Goal: Task Accomplishment & Management: Manage account settings

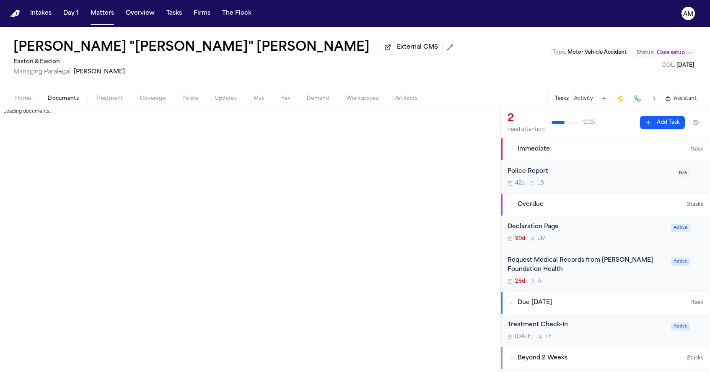
click at [78, 102] on span "Documents" at bounding box center [63, 98] width 31 height 7
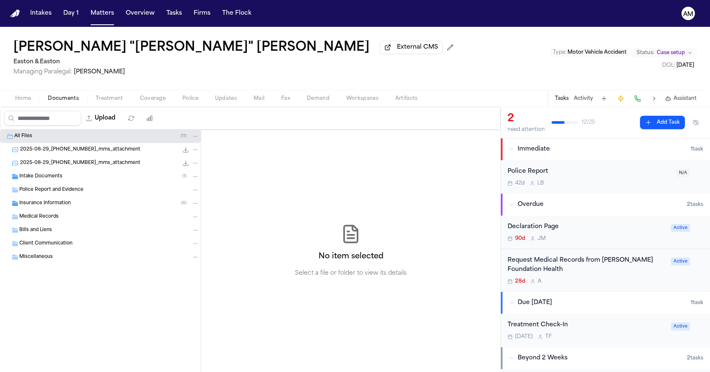
click at [53, 178] on span "Intake Documents" at bounding box center [40, 176] width 43 height 7
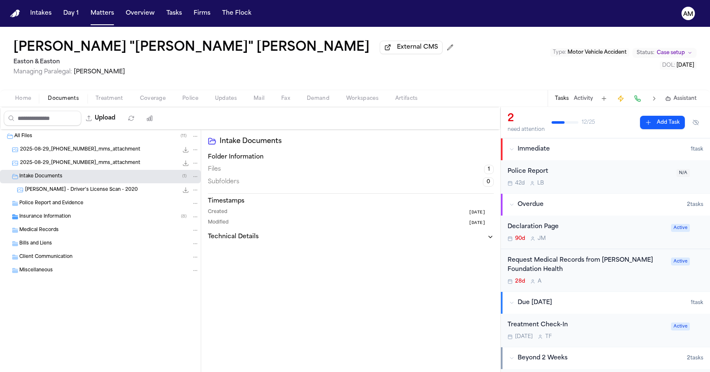
click at [66, 192] on span "M. Headley - Driver's License Scan - 2020" at bounding box center [81, 190] width 113 height 7
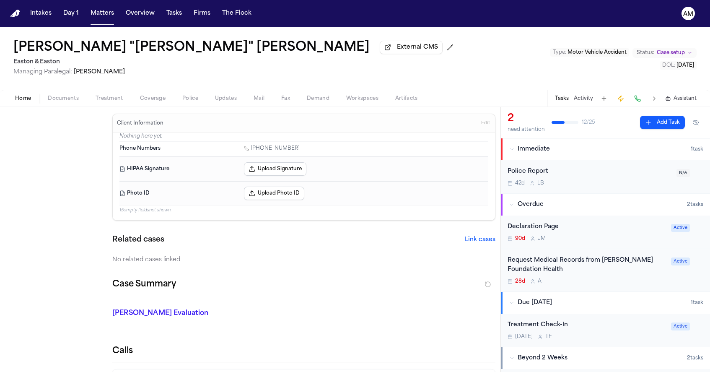
click at [27, 102] on span "Home" at bounding box center [23, 98] width 16 height 7
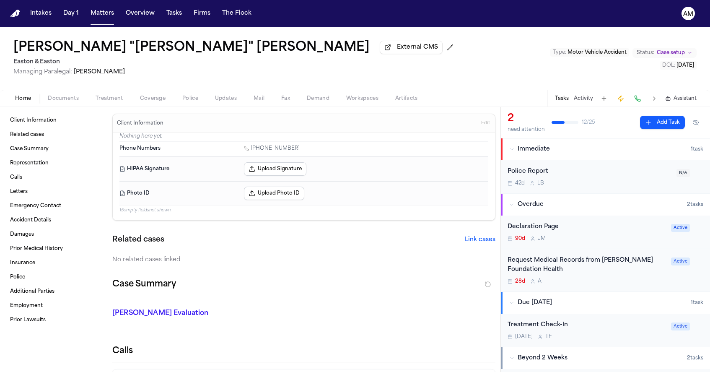
click at [488, 126] on span "Edit" at bounding box center [485, 123] width 9 height 6
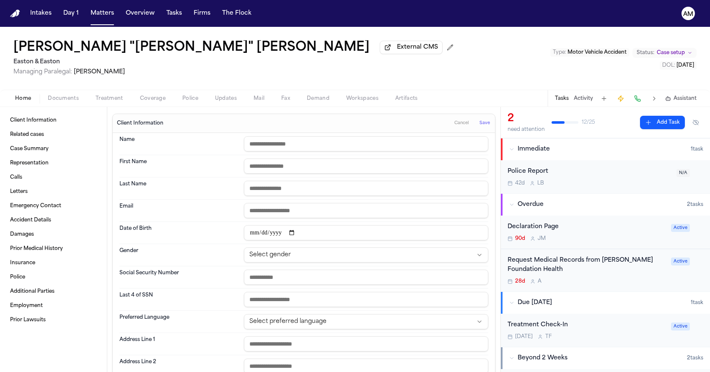
click at [252, 234] on input "date" at bounding box center [366, 232] width 244 height 15
click at [268, 231] on input "date" at bounding box center [366, 232] width 244 height 15
click at [280, 234] on input "date" at bounding box center [366, 232] width 244 height 15
type input "**********"
click at [423, 135] on div "Name" at bounding box center [303, 144] width 369 height 22
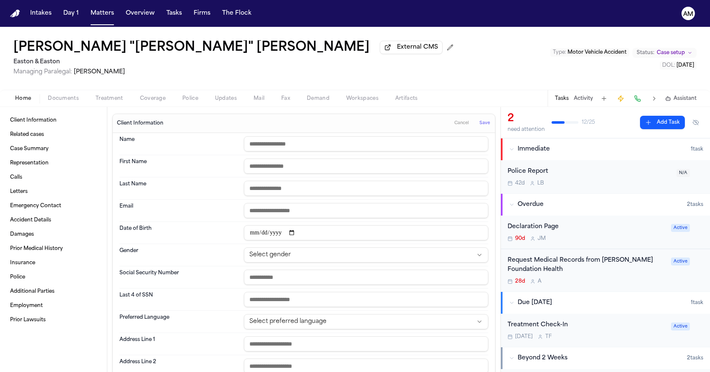
click at [482, 126] on span "Save" at bounding box center [485, 123] width 10 height 6
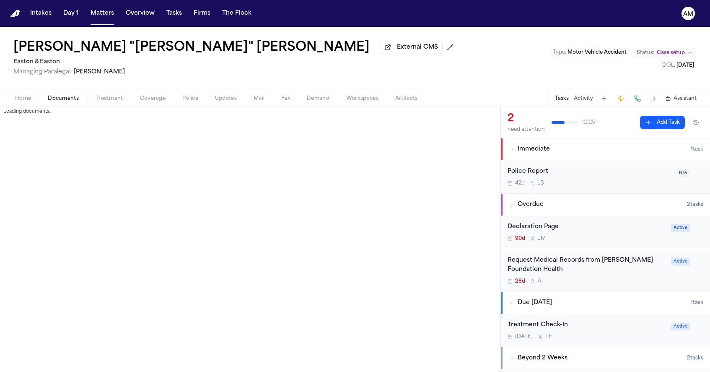
click at [69, 102] on span "Documents" at bounding box center [63, 98] width 31 height 7
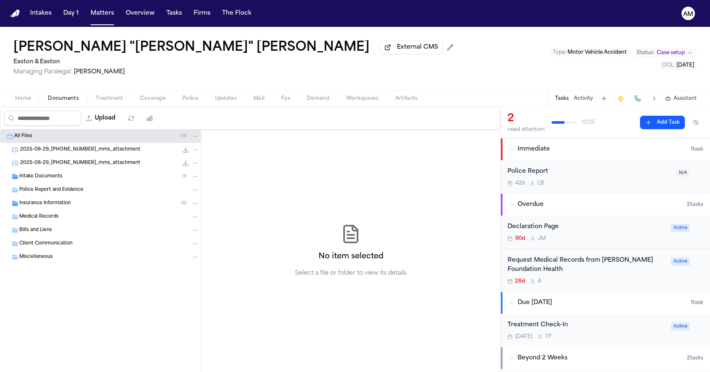
click at [24, 101] on span "Home" at bounding box center [23, 98] width 16 height 7
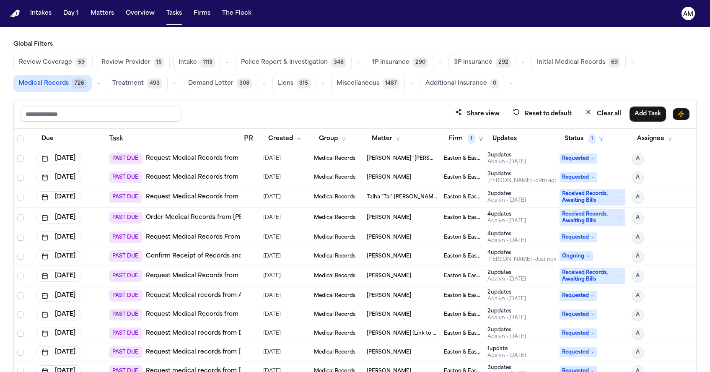
click at [231, 160] on link "Request Medical Records from [PERSON_NAME] Foundation Health" at bounding box center [247, 158] width 202 height 8
click at [219, 200] on link "Request Medical Records from Lakewood Regional" at bounding box center [226, 197] width 160 height 8
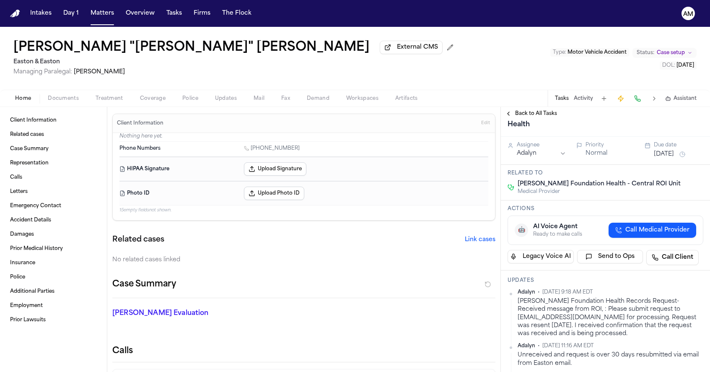
scroll to position [50, 0]
click at [114, 96] on span "Treatment" at bounding box center [110, 98] width 28 height 7
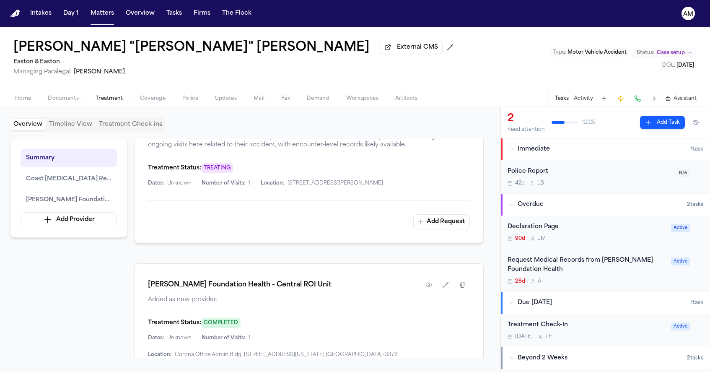
scroll to position [316, 0]
click at [428, 283] on icon "button" at bounding box center [428, 283] width 7 height 7
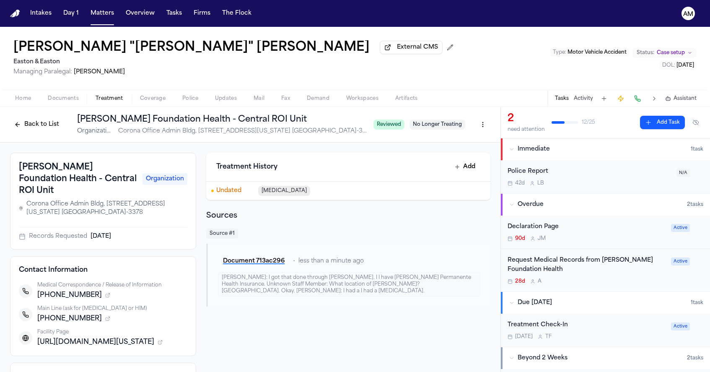
click at [29, 101] on span "Home" at bounding box center [23, 98] width 16 height 7
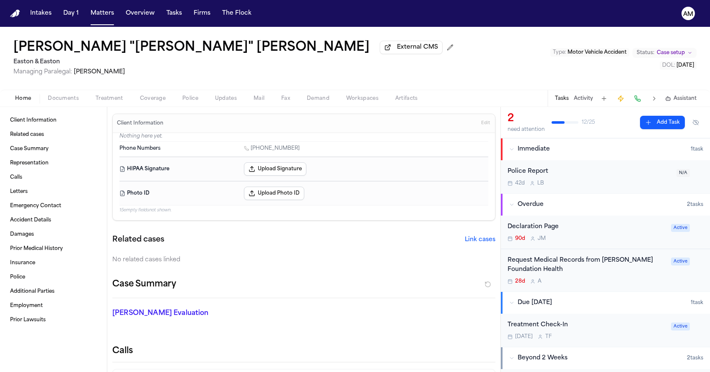
click at [76, 100] on span "Documents" at bounding box center [63, 98] width 31 height 7
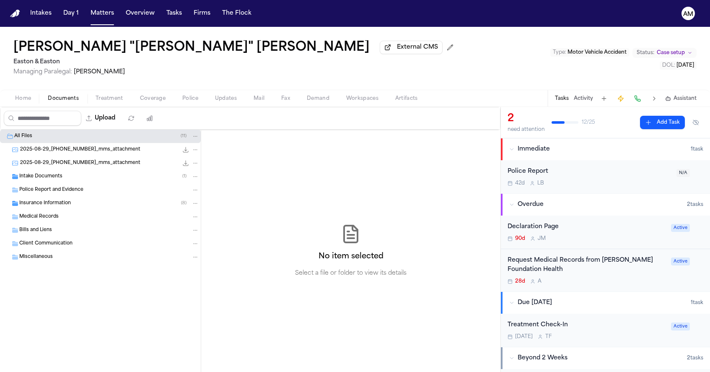
click at [30, 180] on span "Intake Documents" at bounding box center [40, 176] width 43 height 7
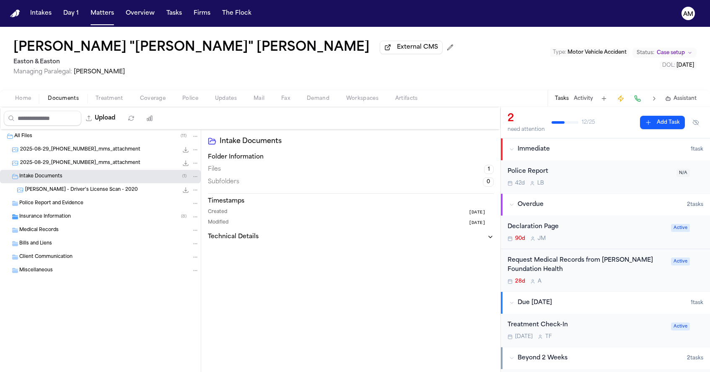
click at [36, 191] on span "[PERSON_NAME] - Driver's License Scan - 2020" at bounding box center [81, 190] width 113 height 7
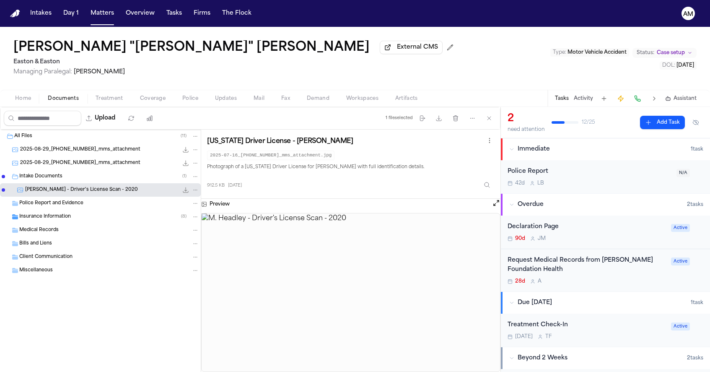
click at [25, 99] on span "Home" at bounding box center [23, 98] width 16 height 7
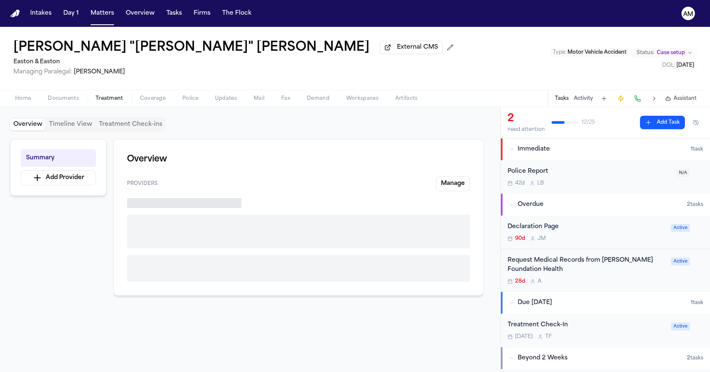
click at [116, 102] on span "Treatment" at bounding box center [110, 98] width 28 height 7
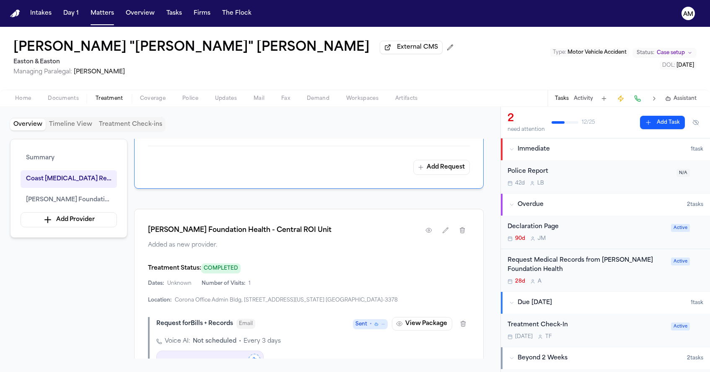
scroll to position [371, 0]
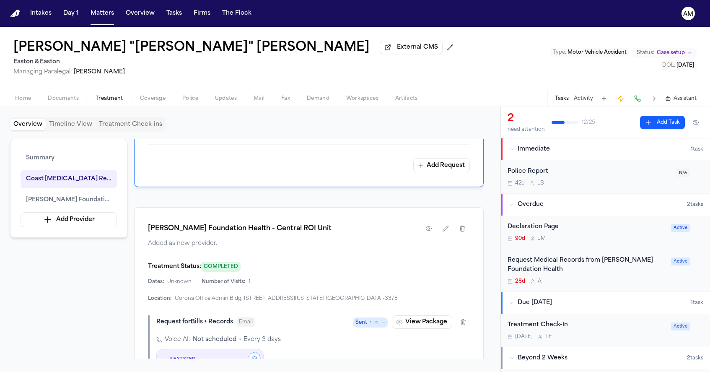
click at [623, 270] on div "Request Medical Records from [PERSON_NAME] Foundation Health" at bounding box center [587, 265] width 158 height 19
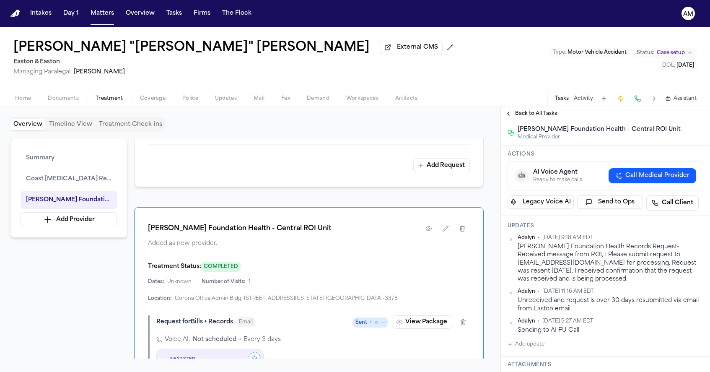
scroll to position [106, 0]
click at [529, 347] on button "Add update" at bounding box center [526, 342] width 37 height 10
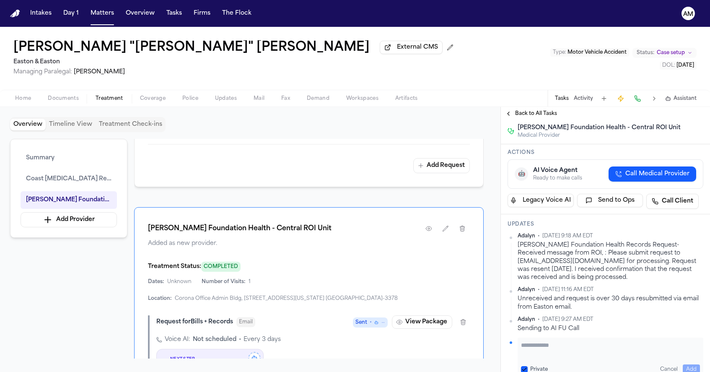
click at [529, 358] on textarea "Add your update" at bounding box center [610, 349] width 179 height 17
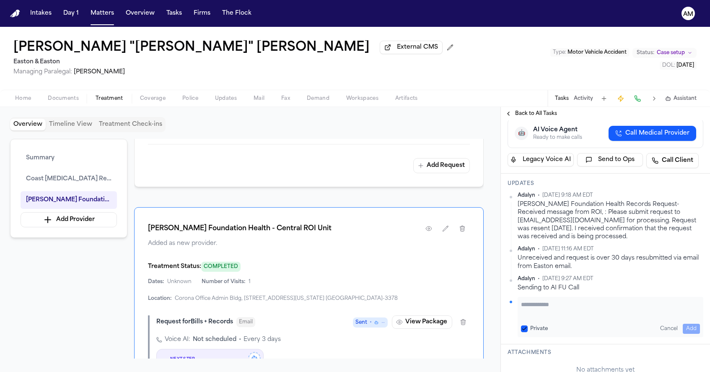
scroll to position [151, 0]
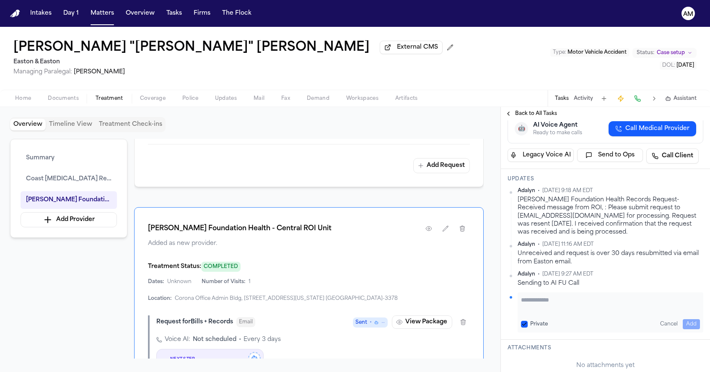
click at [524, 327] on button "Private" at bounding box center [524, 324] width 7 height 7
click at [552, 312] on textarea "Add your update" at bounding box center [610, 304] width 179 height 17
click at [563, 312] on textarea "**********" at bounding box center [610, 304] width 179 height 17
click at [694, 312] on textarea "**********" at bounding box center [610, 304] width 179 height 17
click at [526, 312] on textarea "**********" at bounding box center [610, 304] width 179 height 17
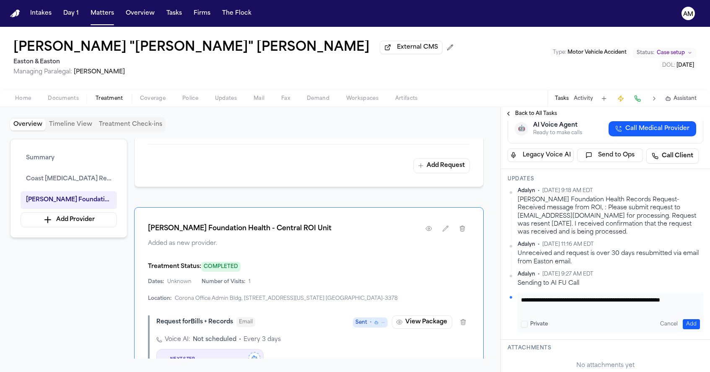
click at [526, 312] on textarea "**********" at bounding box center [610, 304] width 179 height 17
click at [592, 311] on textarea "**********" at bounding box center [610, 304] width 179 height 17
click at [599, 312] on textarea "**********" at bounding box center [610, 304] width 179 height 17
click at [644, 312] on textarea "**********" at bounding box center [610, 304] width 179 height 17
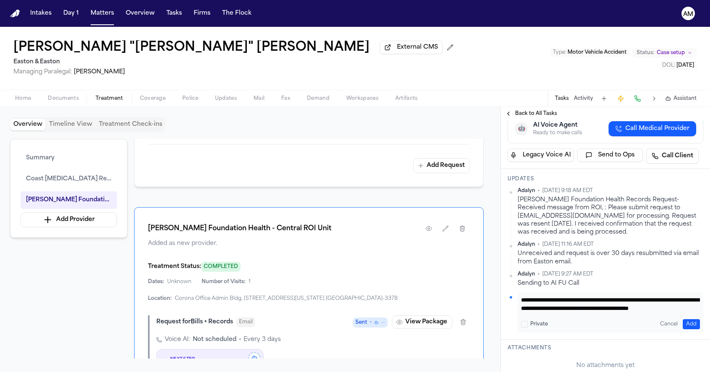
click at [545, 312] on textarea "**********" at bounding box center [610, 304] width 179 height 17
click at [633, 312] on textarea "**********" at bounding box center [610, 304] width 179 height 17
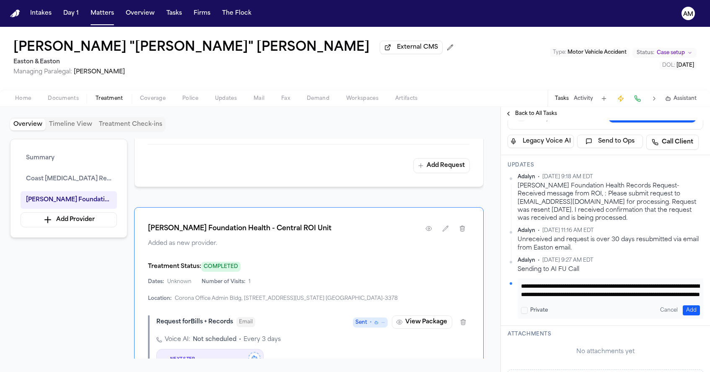
scroll to position [173, 0]
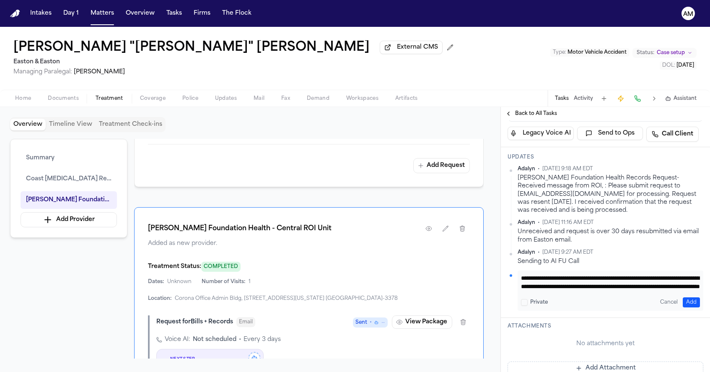
type textarea "**********"
click at [692, 307] on button "Add" at bounding box center [691, 302] width 17 height 10
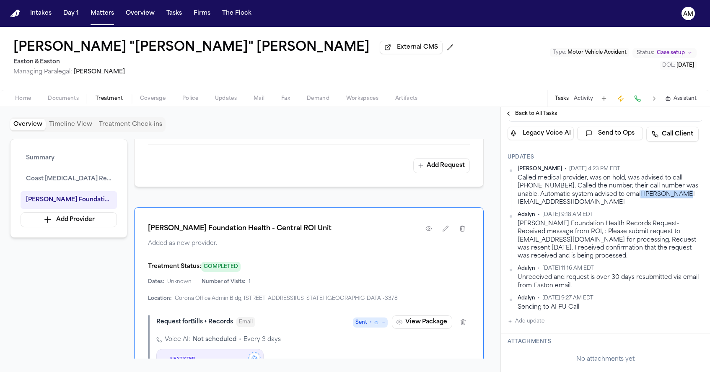
drag, startPoint x: 621, startPoint y: 216, endPoint x: 666, endPoint y: 219, distance: 45.3
copy div "Rivroiu@kp.org"
click at [62, 102] on span "Documents" at bounding box center [63, 98] width 31 height 7
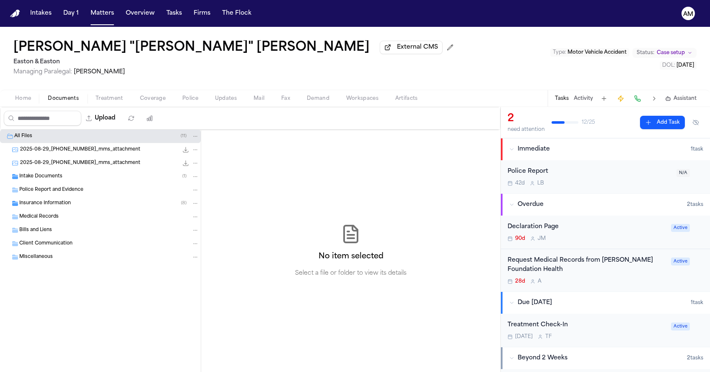
click at [66, 219] on div "Medical Records" at bounding box center [109, 217] width 180 height 8
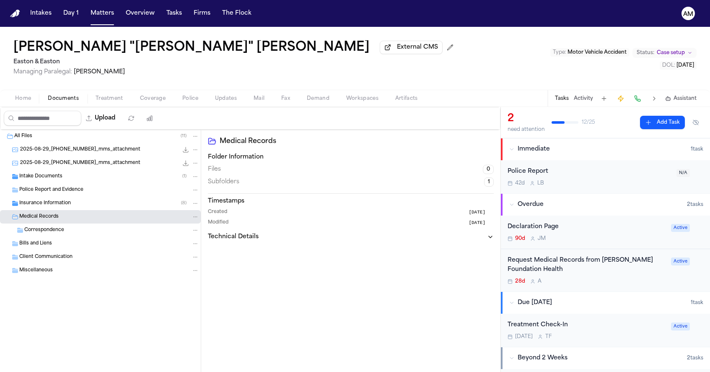
click at [64, 231] on div "Correspondence" at bounding box center [111, 230] width 175 height 8
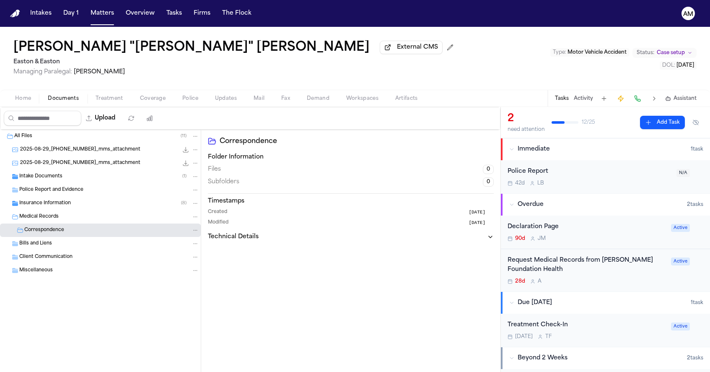
click at [554, 257] on div "Request Medical Records from Kaiser Foundation Health" at bounding box center [587, 265] width 158 height 19
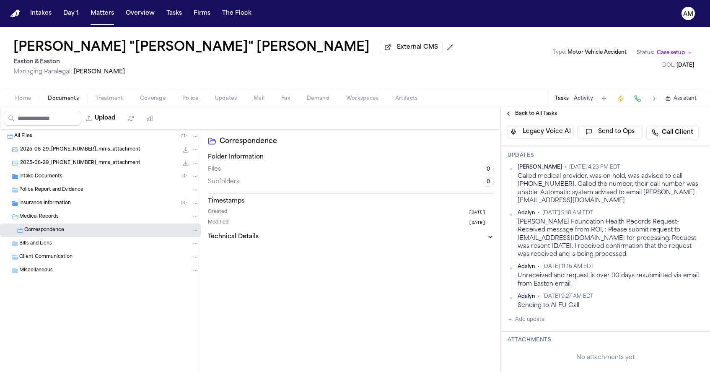
scroll to position [176, 0]
click at [696, 169] on div "Ada Martinez • Oct 14, 2025 4:23 PM EDT" at bounding box center [611, 165] width 186 height 7
click at [700, 187] on html "Intakes Day 1 Matters Overview Tasks Firms The Flock AM Michael "Mike" Headley …" at bounding box center [355, 186] width 710 height 372
click at [677, 199] on div "Edit" at bounding box center [676, 200] width 49 height 12
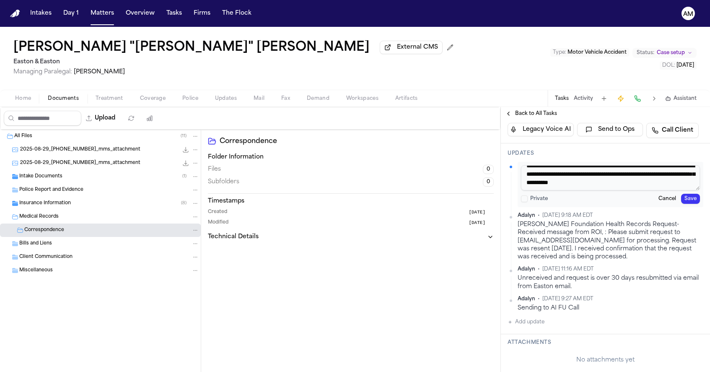
scroll to position [16, 0]
click at [654, 190] on textarea "**********" at bounding box center [610, 177] width 179 height 25
type textarea "**********"
click at [688, 204] on button "Save" at bounding box center [690, 199] width 19 height 10
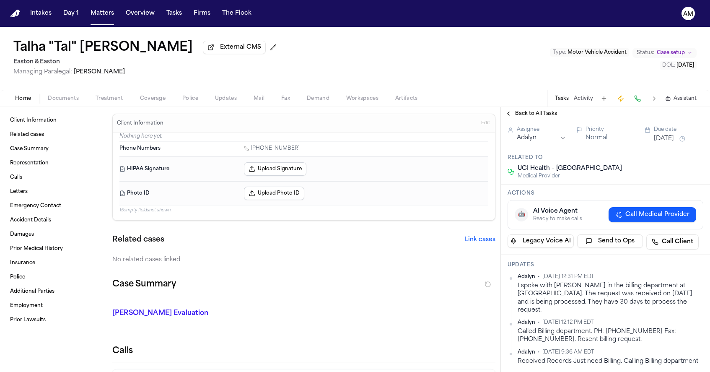
scroll to position [51, 0]
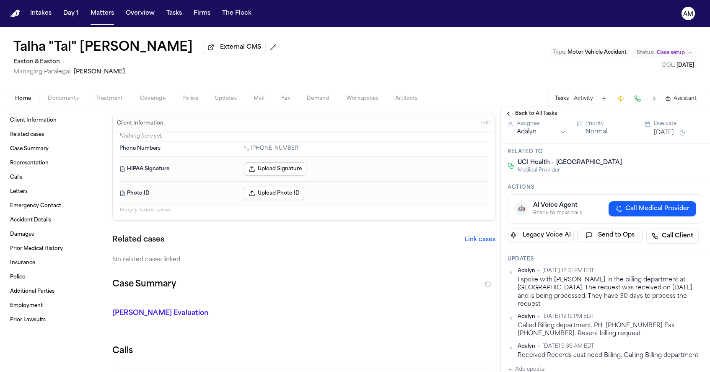
click at [75, 95] on button "Documents" at bounding box center [63, 98] width 48 height 10
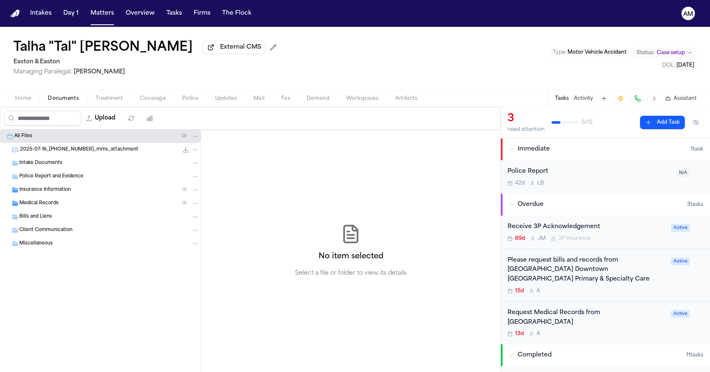
click at [36, 204] on span "Medical Records" at bounding box center [38, 203] width 39 height 7
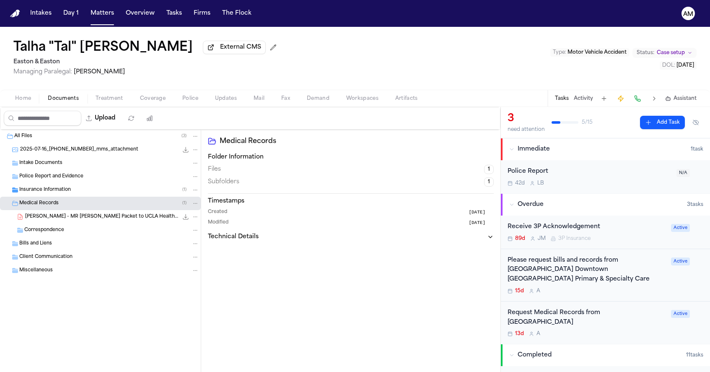
click at [44, 217] on span "T. Khan - MR Request Packet to UCLA Health - 7.15.25" at bounding box center [101, 216] width 153 height 7
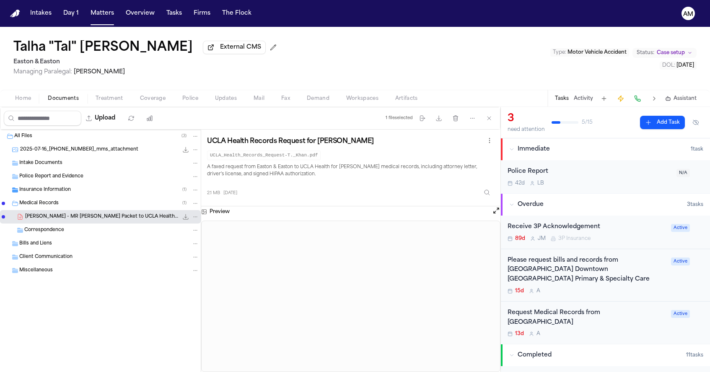
click at [108, 101] on span "Treatment" at bounding box center [110, 98] width 28 height 7
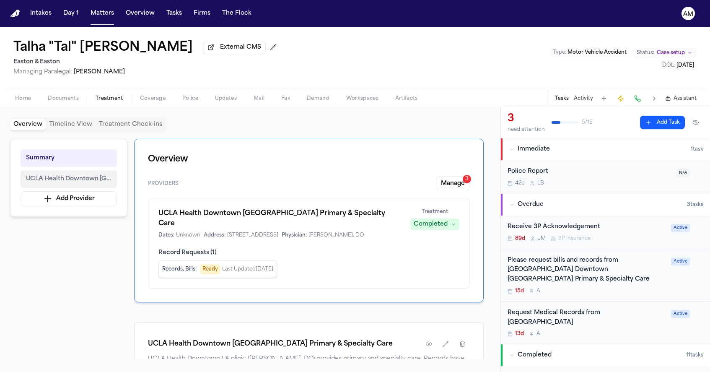
click at [76, 187] on button "UCLA Health Downtown Los Angeles Primary & Specialty Care" at bounding box center [69, 179] width 96 height 18
click at [431, 344] on icon "button" at bounding box center [428, 343] width 7 height 7
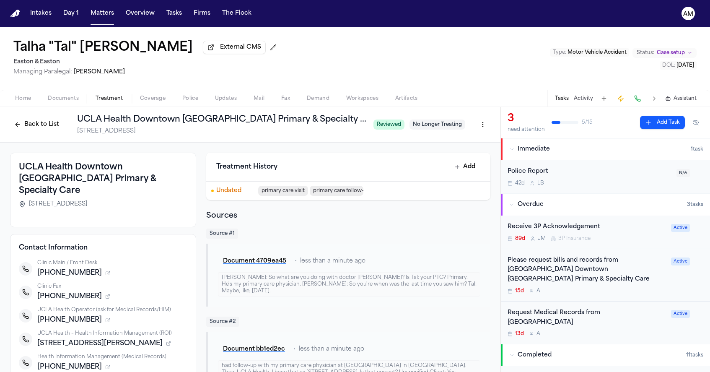
click at [624, 277] on div "Please request bills and records from UCLA Health Downtown Los Angeles Primary …" at bounding box center [587, 275] width 158 height 39
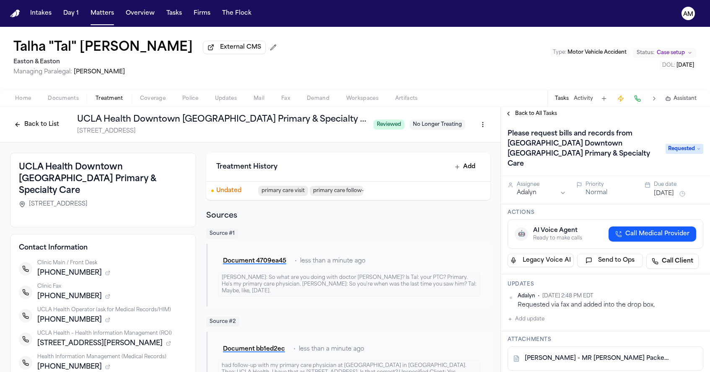
click at [527, 117] on span "Back to All Tasks" at bounding box center [536, 113] width 42 height 7
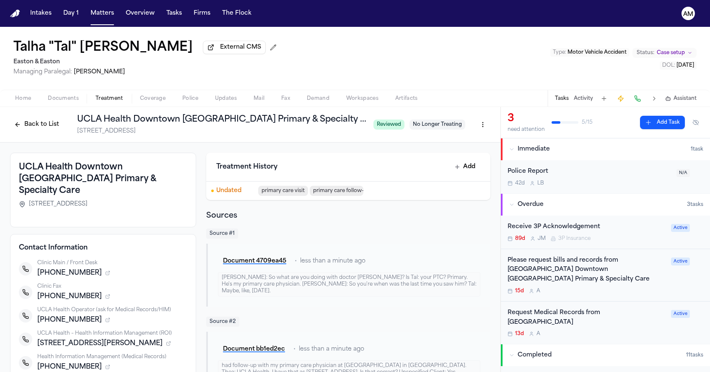
click at [582, 308] on div "Request Medical Records from [GEOGRAPHIC_DATA]" at bounding box center [587, 317] width 158 height 19
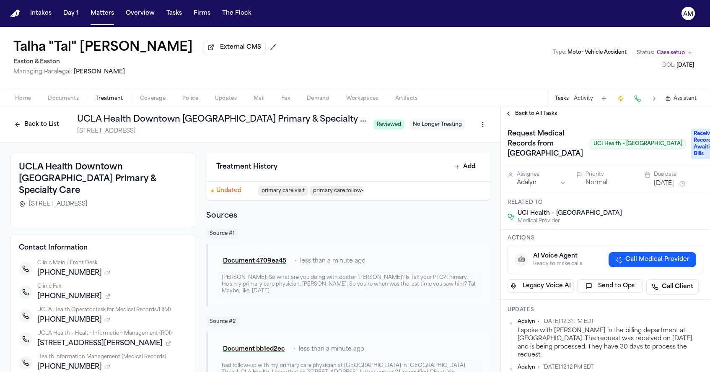
click at [49, 130] on button "Back to List" at bounding box center [36, 124] width 53 height 13
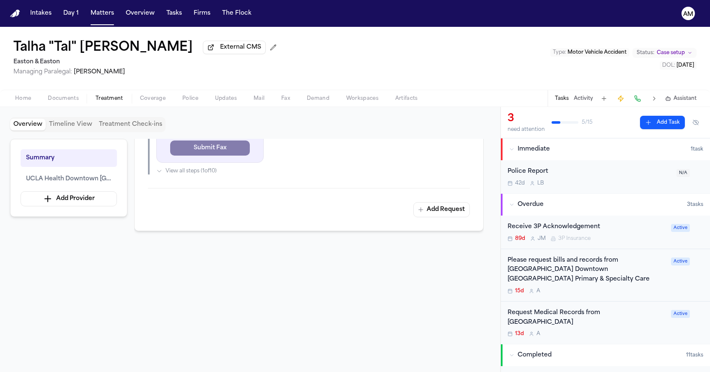
scroll to position [407, 0]
click at [660, 308] on div "Request Medical Records from [GEOGRAPHIC_DATA]" at bounding box center [587, 317] width 158 height 19
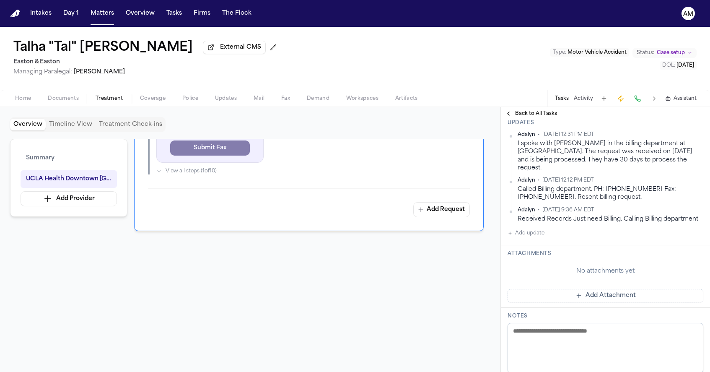
scroll to position [188, 0]
click at [538, 237] on button "Add update" at bounding box center [526, 232] width 37 height 10
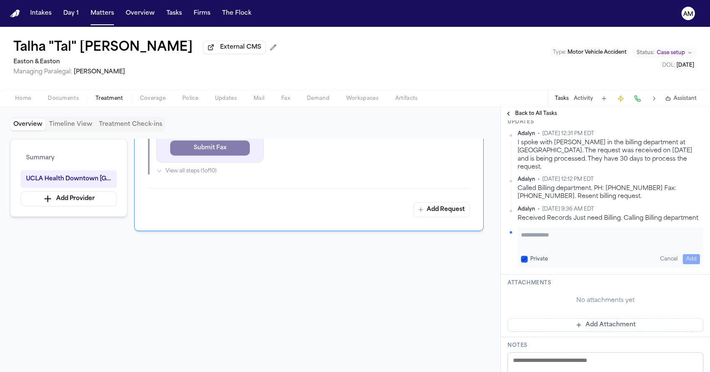
click at [524, 262] on button "Private" at bounding box center [524, 259] width 7 height 7
click at [546, 247] on textarea "Add your update" at bounding box center [610, 239] width 179 height 17
type textarea "**********"
click at [695, 264] on button "Add" at bounding box center [691, 259] width 17 height 10
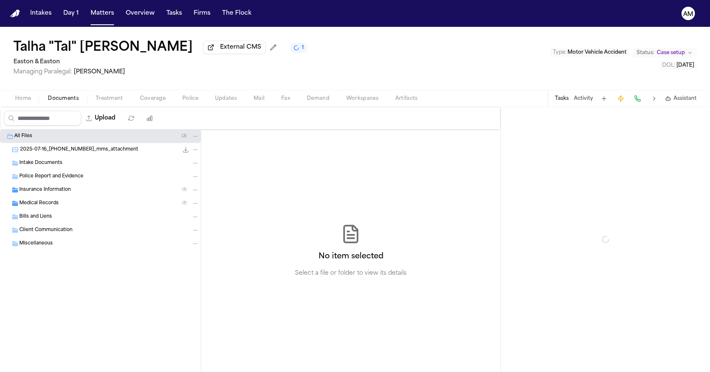
click at [74, 100] on span "Documents" at bounding box center [63, 98] width 31 height 7
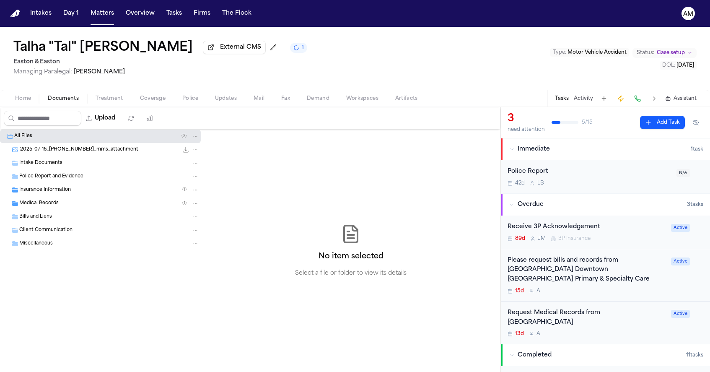
click at [26, 102] on span "Home" at bounding box center [23, 98] width 16 height 7
click at [73, 96] on span "Documents" at bounding box center [63, 98] width 31 height 7
click at [68, 149] on span "2025-07-16_213-298-2289_mms_attachment" at bounding box center [79, 149] width 118 height 7
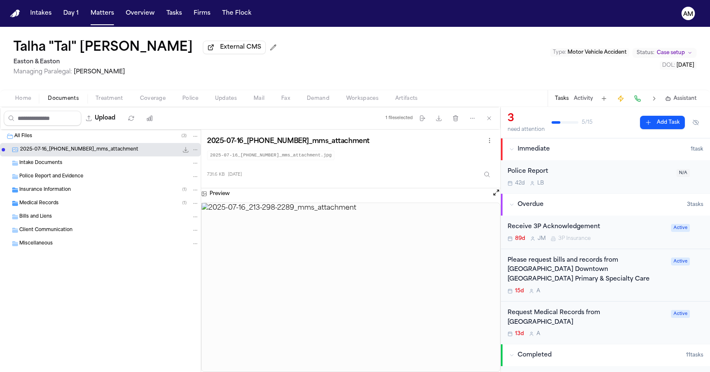
click at [31, 99] on button "Home" at bounding box center [23, 98] width 33 height 10
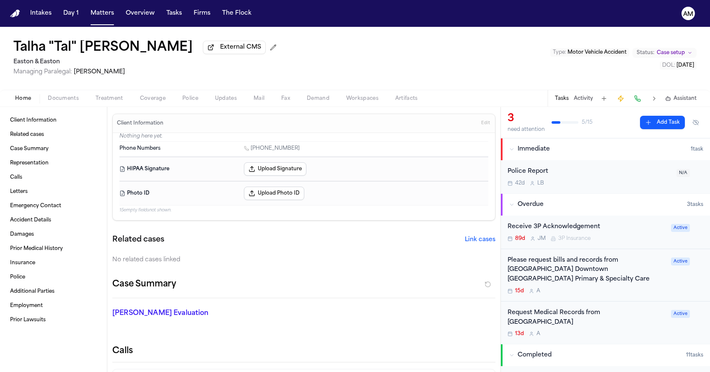
click at [69, 99] on span "Documents" at bounding box center [63, 98] width 31 height 7
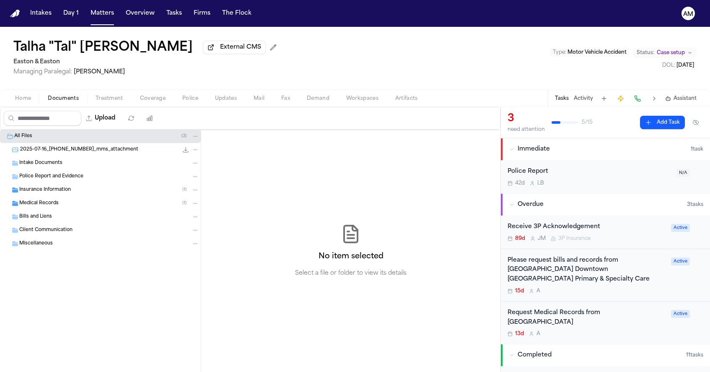
click at [59, 150] on span "2025-07-16_213-298-2289_mms_attachment" at bounding box center [79, 149] width 118 height 7
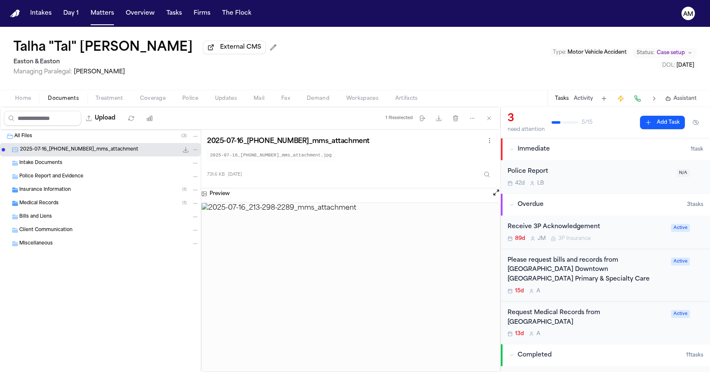
click at [24, 100] on span "Home" at bounding box center [23, 98] width 16 height 7
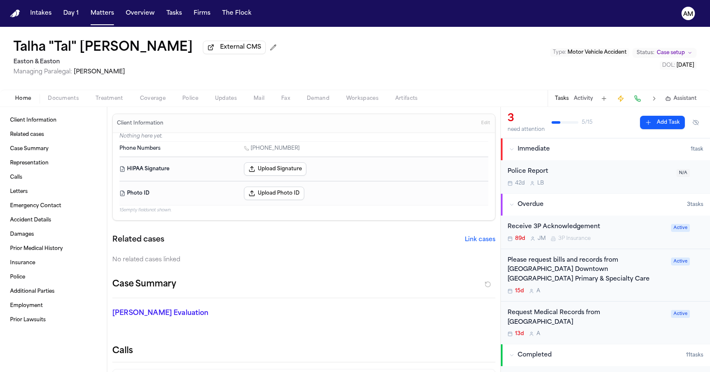
click at [482, 125] on span "Edit" at bounding box center [485, 123] width 9 height 6
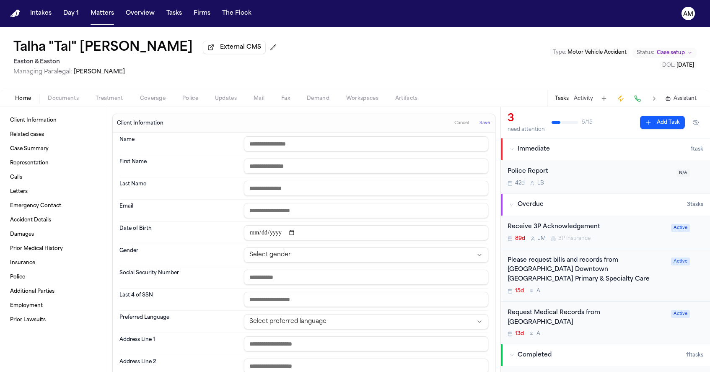
click at [254, 237] on input "date" at bounding box center [366, 232] width 244 height 15
click at [264, 234] on input "date" at bounding box center [366, 232] width 244 height 15
click at [288, 233] on input "date" at bounding box center [366, 232] width 244 height 15
type input "**********"
click at [426, 120] on div "Client Information Cancel Save" at bounding box center [304, 123] width 382 height 19
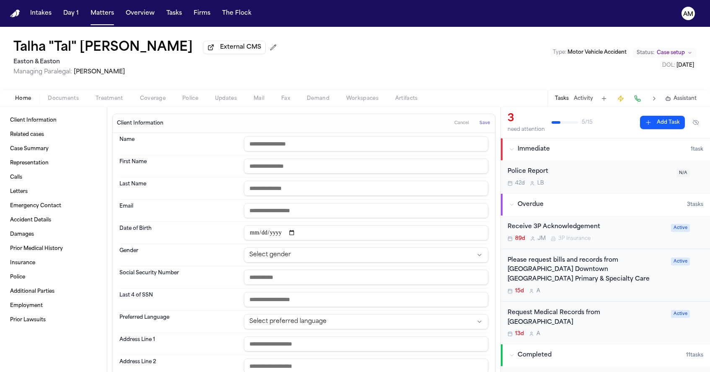
click at [300, 261] on html "**********" at bounding box center [355, 186] width 710 height 372
click at [481, 125] on span "Save" at bounding box center [485, 123] width 10 height 6
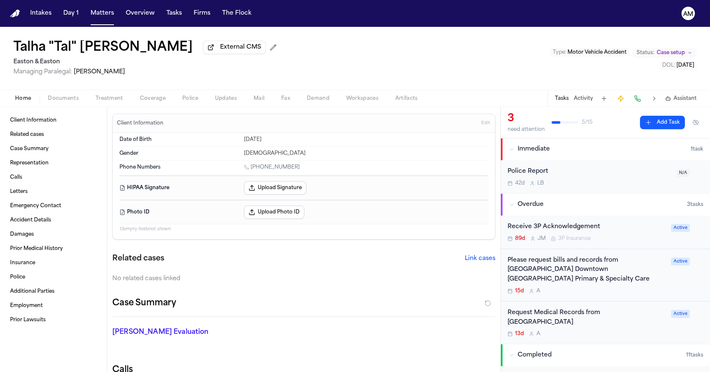
click at [63, 101] on span "Documents" at bounding box center [63, 98] width 31 height 7
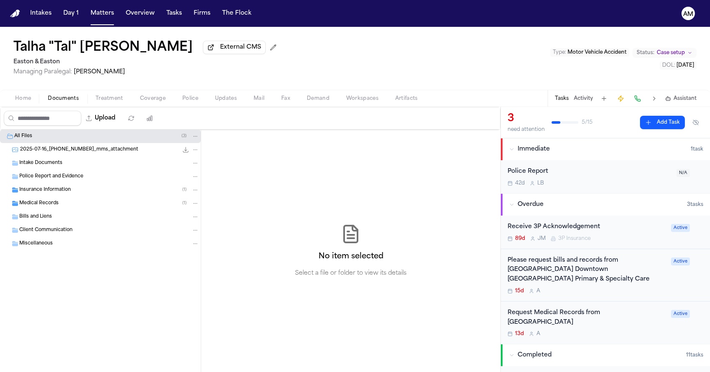
click at [38, 192] on span "Insurance Information" at bounding box center [45, 190] width 52 height 7
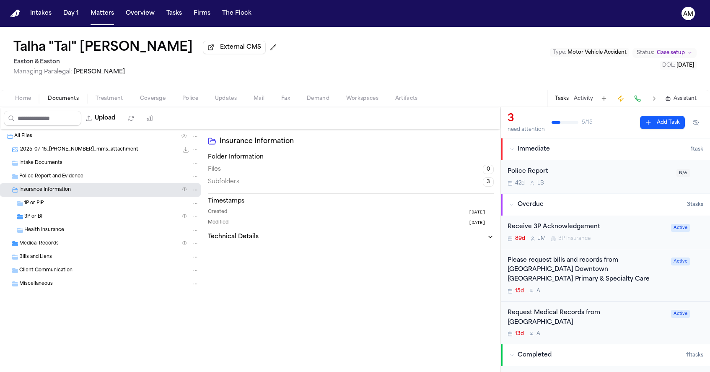
click at [29, 246] on span "Medical Records" at bounding box center [38, 243] width 39 height 7
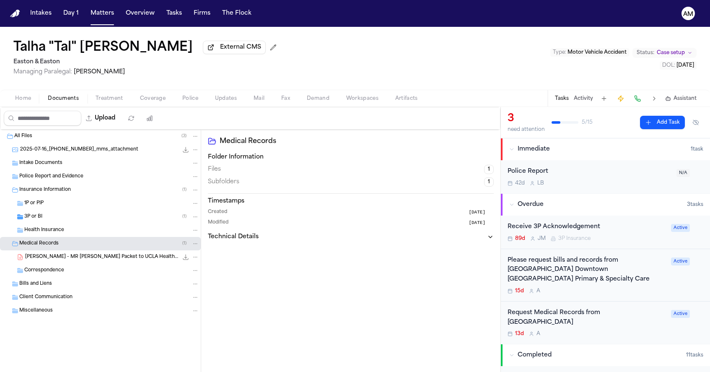
click at [59, 260] on span "T. Khan - MR Request Packet to UCLA Health - 7.15.25" at bounding box center [101, 257] width 153 height 7
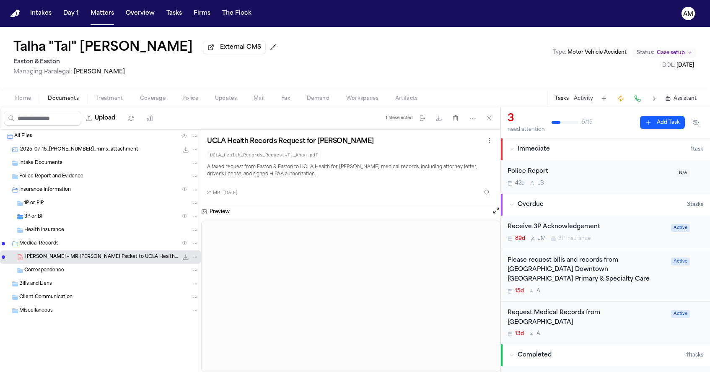
click at [583, 311] on div "Request Medical Records from Lakewood Regional 13d A" at bounding box center [587, 322] width 158 height 29
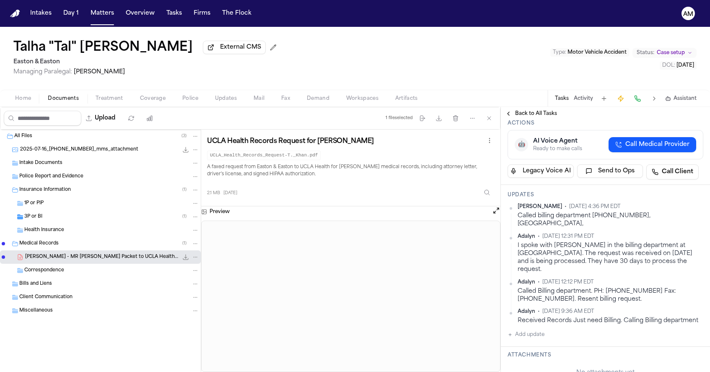
scroll to position [114, 0]
click at [701, 238] on html "Intakes Day 1 Matters Overview Tasks Firms The Flock AM Talha "Tal" Khan Extern…" at bounding box center [355, 186] width 710 height 372
click at [677, 249] on div "Edit" at bounding box center [676, 253] width 49 height 12
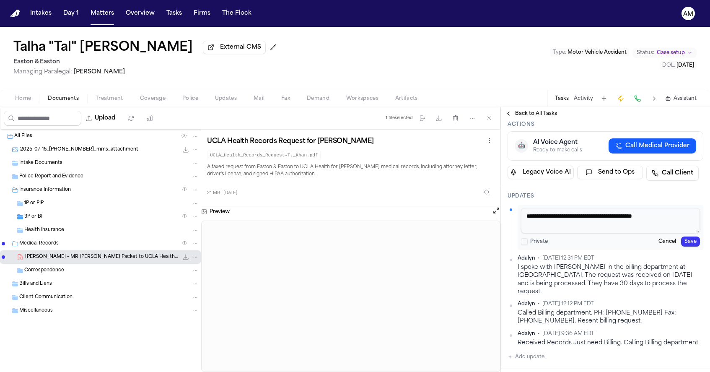
click at [667, 233] on textarea "**********" at bounding box center [610, 220] width 179 height 25
click at [674, 233] on textarea "**********" at bounding box center [610, 220] width 179 height 25
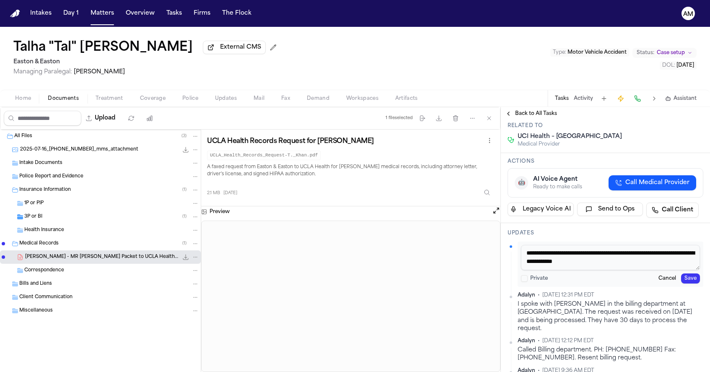
scroll to position [60, 0]
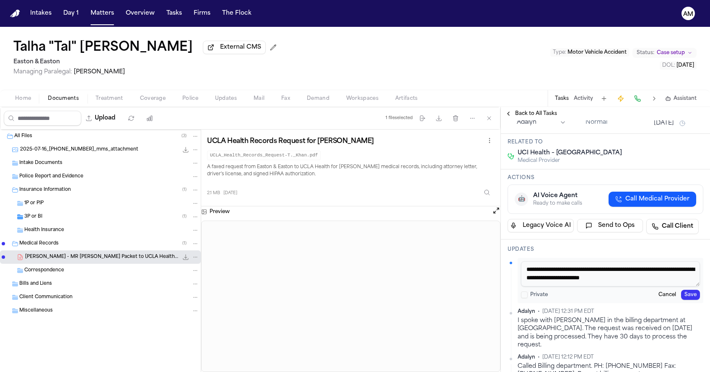
type textarea "**********"
click at [695, 300] on button "Save" at bounding box center [690, 295] width 19 height 10
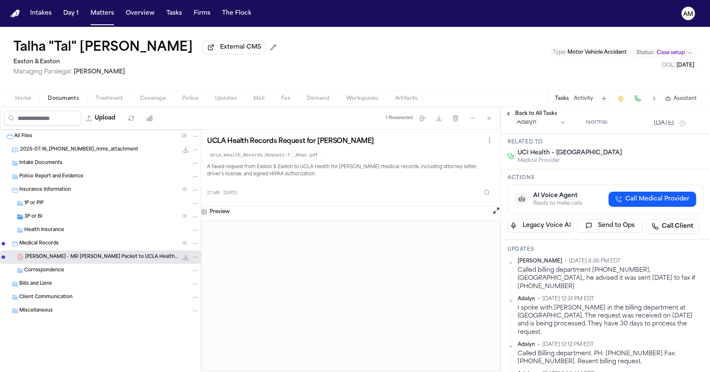
click at [220, 52] on span "External CMS" at bounding box center [240, 47] width 41 height 8
click at [203, 48] on button "External CMS" at bounding box center [234, 47] width 63 height 13
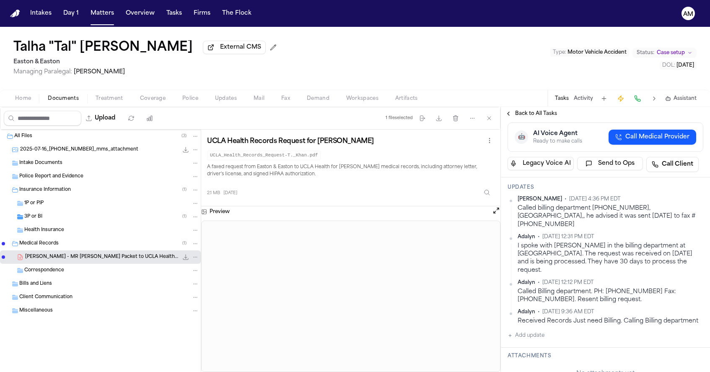
scroll to position [123, 0]
click at [538, 340] on button "Add update" at bounding box center [526, 334] width 37 height 10
click at [529, 350] on textarea "Add your update" at bounding box center [610, 341] width 179 height 17
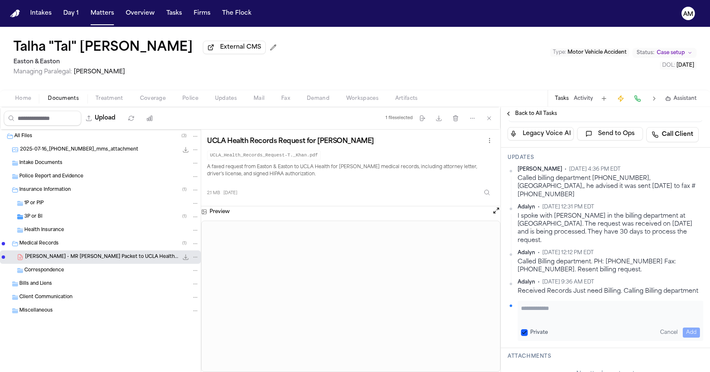
scroll to position [165, 0]
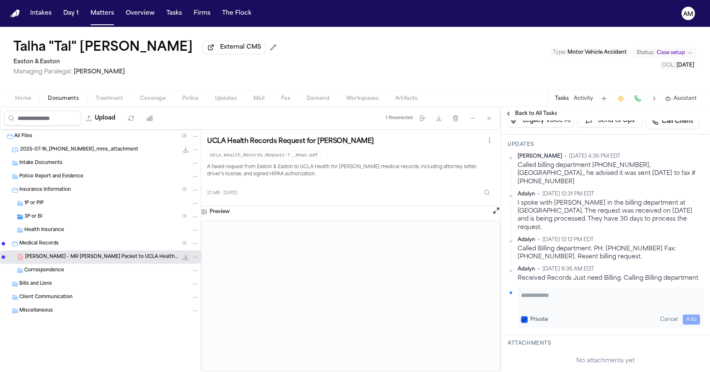
click at [523, 324] on div "Private Cancel Add" at bounding box center [610, 319] width 179 height 10
click at [526, 327] on div "Private Cancel Add" at bounding box center [611, 308] width 186 height 40
click at [525, 323] on button "Private" at bounding box center [524, 319] width 7 height 7
click at [554, 308] on textarea "Add your update" at bounding box center [610, 299] width 179 height 17
type textarea "**********"
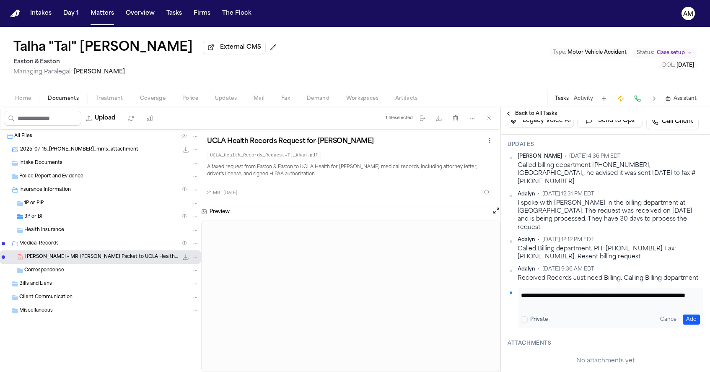
click at [693, 324] on button "Add" at bounding box center [691, 319] width 17 height 10
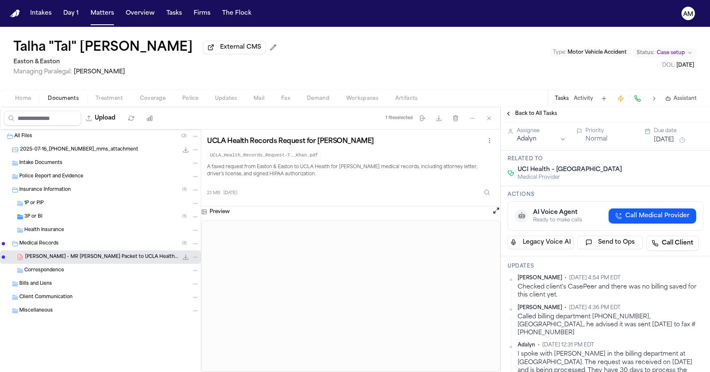
scroll to position [93, 0]
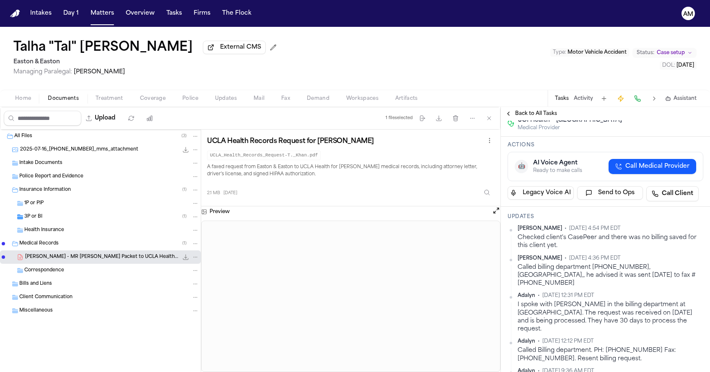
click at [109, 99] on span "Treatment" at bounding box center [110, 98] width 28 height 7
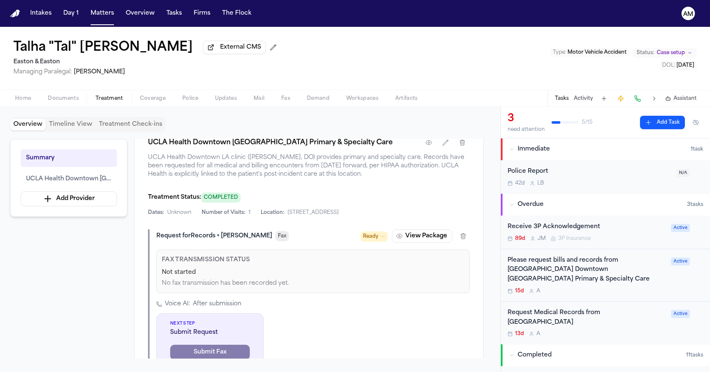
scroll to position [209, 0]
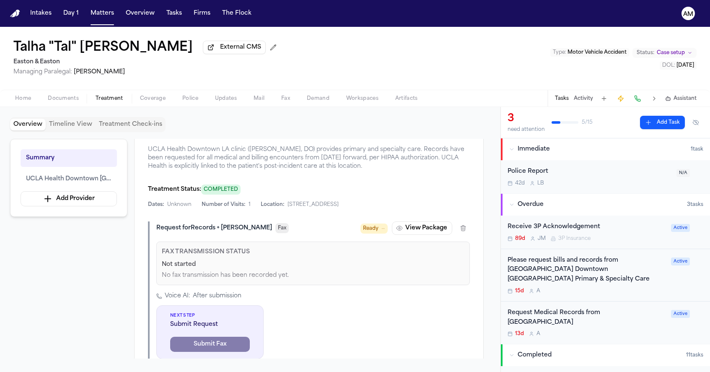
click at [647, 277] on div "Please request bills and records from UCLA Health Downtown Los Angeles Primary …" at bounding box center [587, 275] width 158 height 39
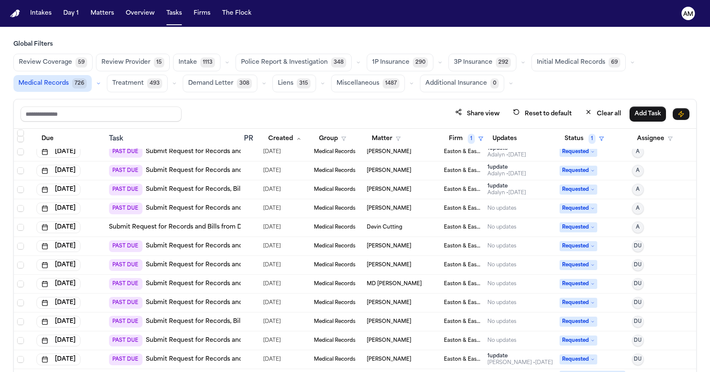
scroll to position [874, 0]
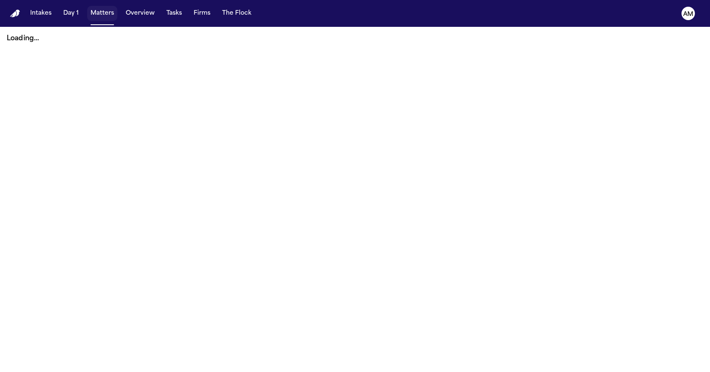
click at [91, 13] on button "Matters" at bounding box center [102, 13] width 30 height 15
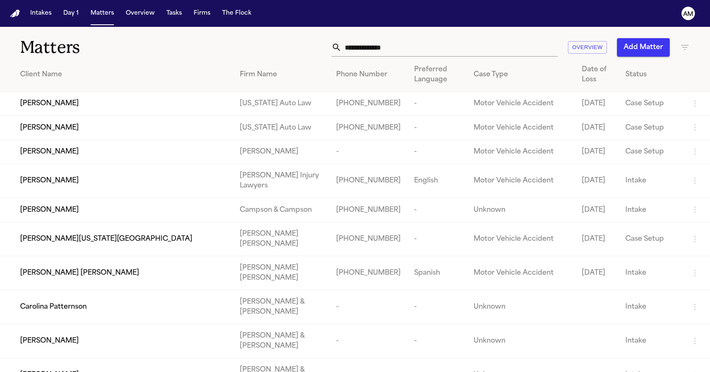
click at [119, 12] on div "Intakes Day 1 Matters Overview Tasks Firms The Flock" at bounding box center [141, 13] width 228 height 15
click at [413, 54] on input "text" at bounding box center [450, 47] width 216 height 18
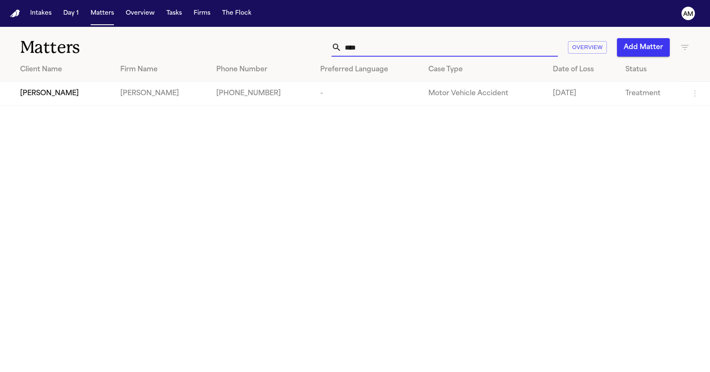
type input "****"
drag, startPoint x: 413, startPoint y: 54, endPoint x: 161, endPoint y: 91, distance: 254.6
click at [161, 91] on td "[PERSON_NAME]" at bounding box center [162, 94] width 96 height 24
click at [77, 99] on div "[PERSON_NAME]" at bounding box center [63, 93] width 87 height 10
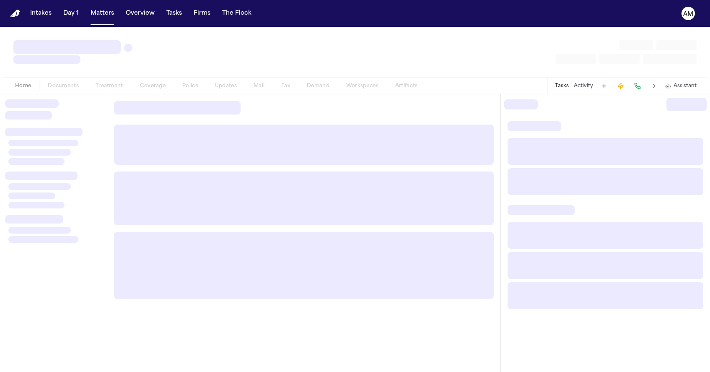
click at [77, 99] on div at bounding box center [53, 232] width 107 height 277
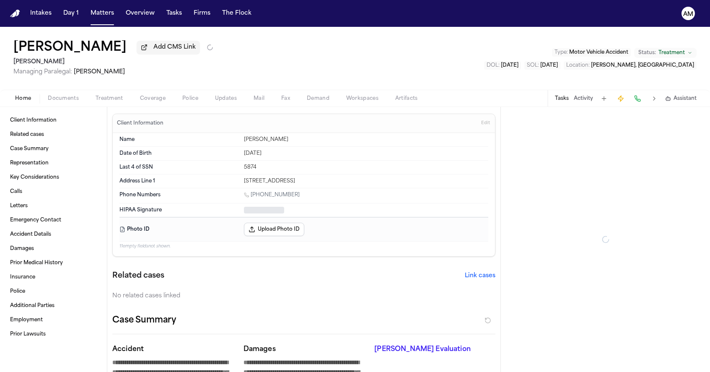
type textarea "*"
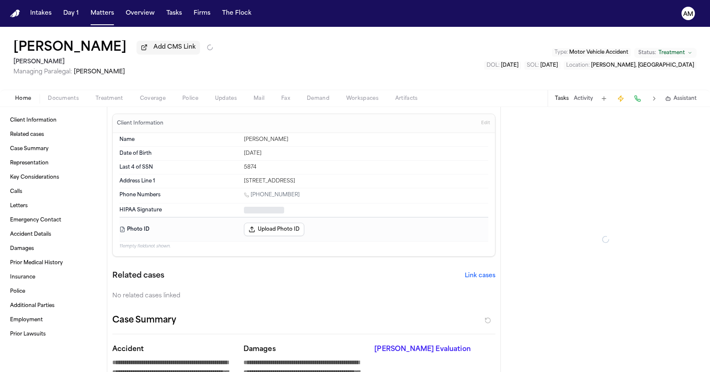
type textarea "*"
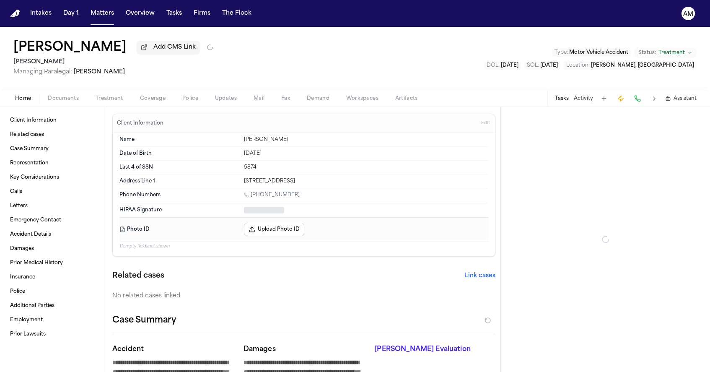
type textarea "*"
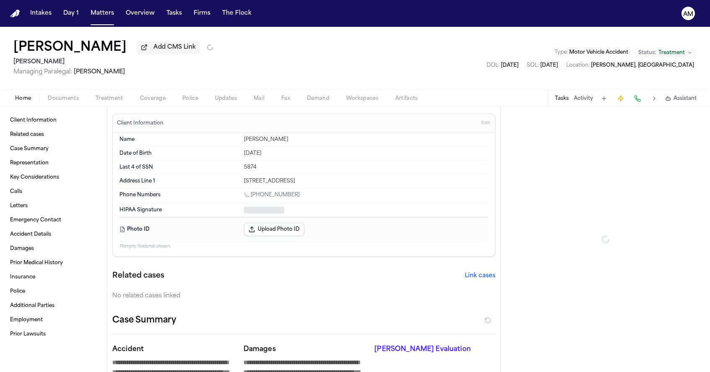
type textarea "*"
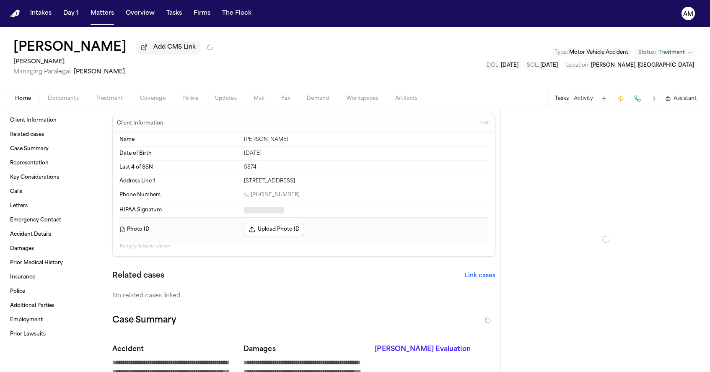
type textarea "*"
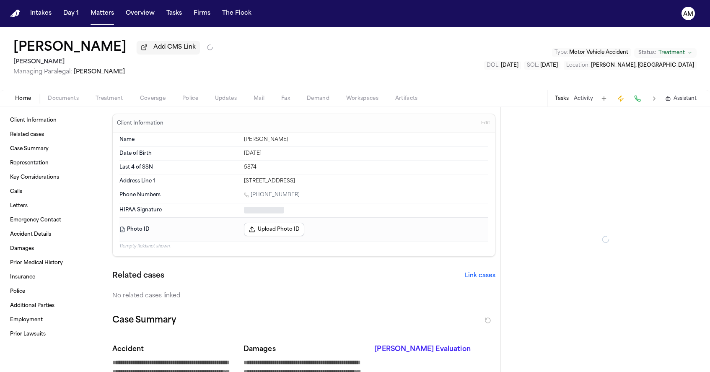
type textarea "*"
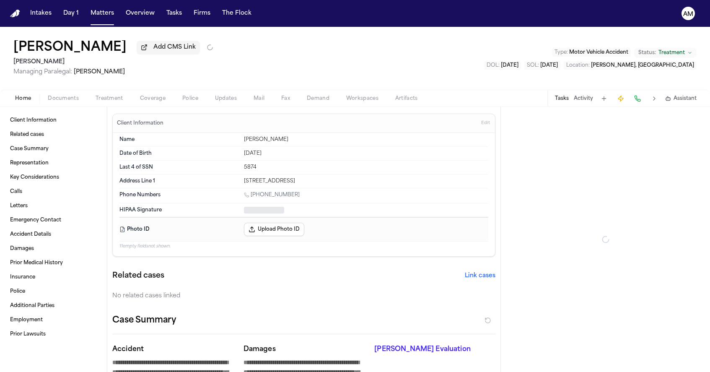
type textarea "*"
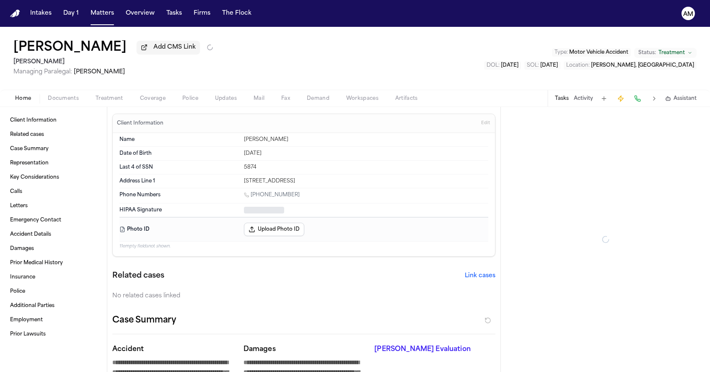
type textarea "*"
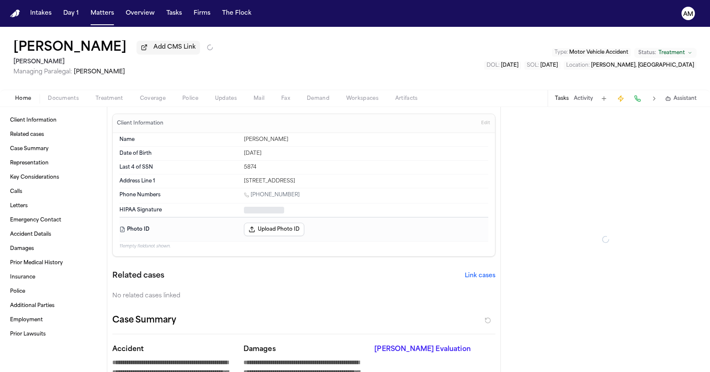
type textarea "*"
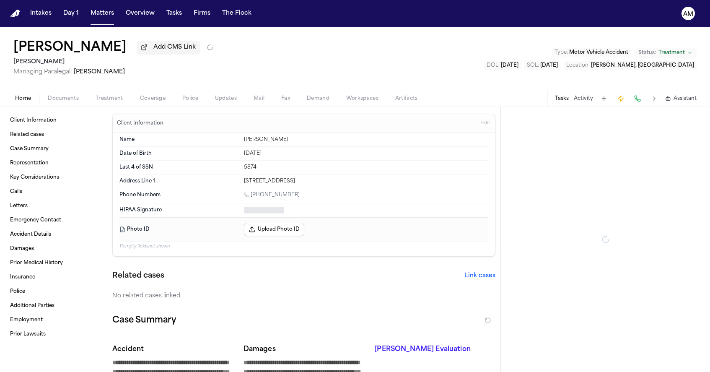
type textarea "*"
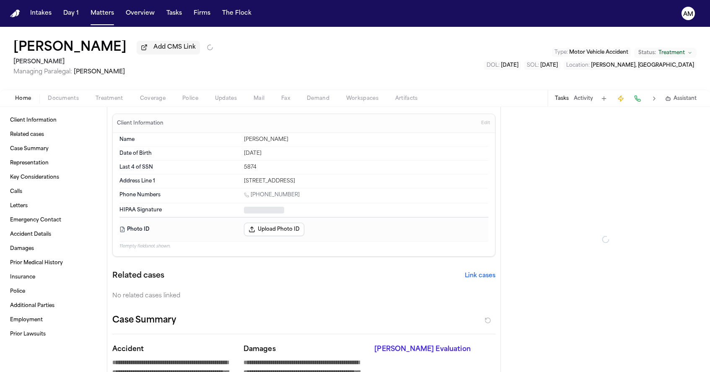
type textarea "*"
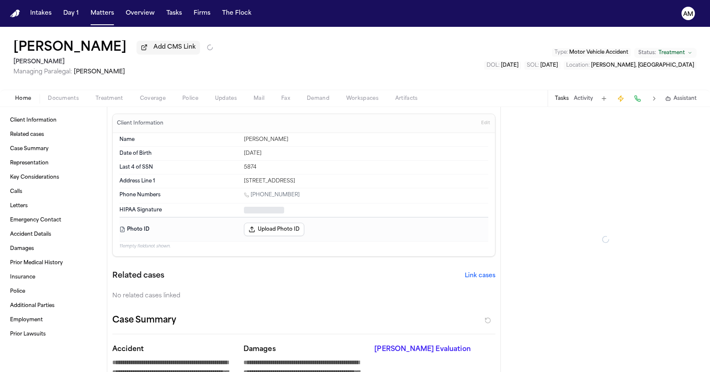
type textarea "*"
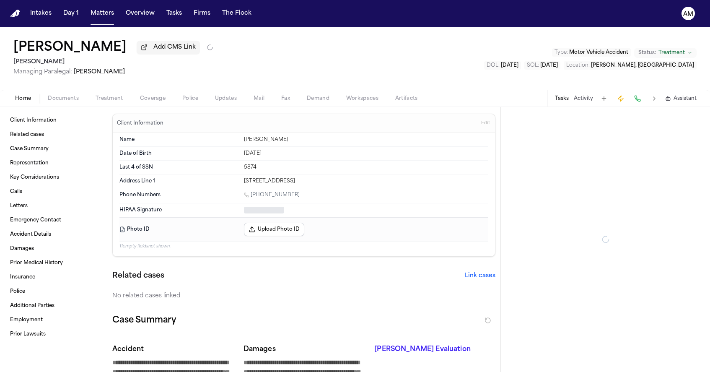
type textarea "*"
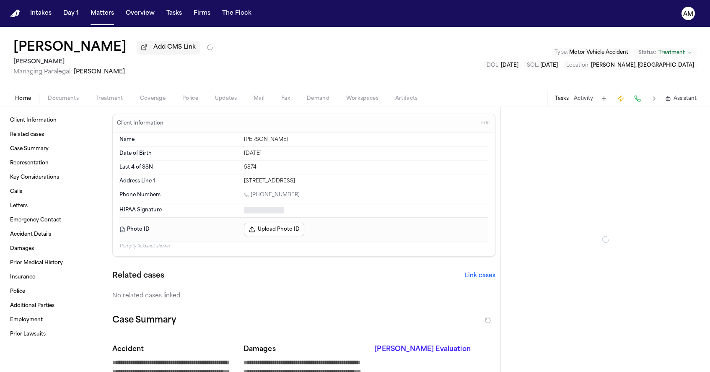
type textarea "*"
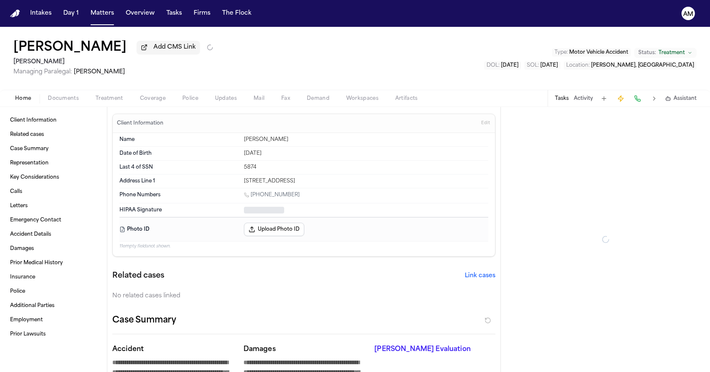
type textarea "*"
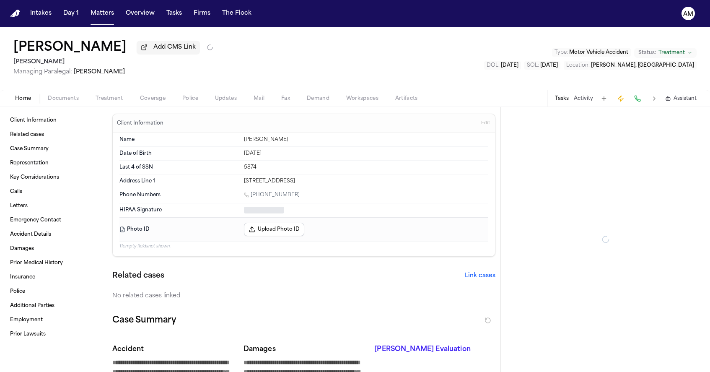
type textarea "*"
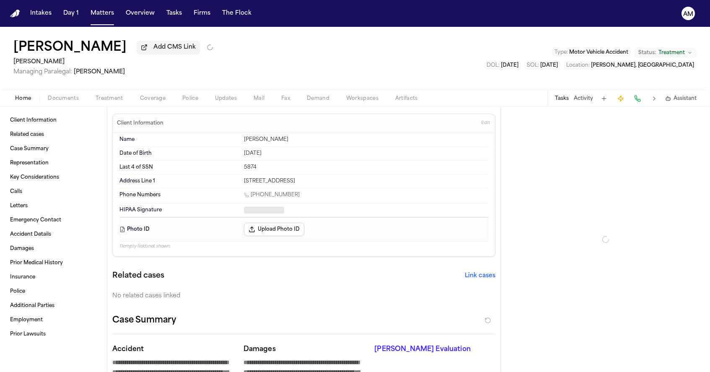
type textarea "*"
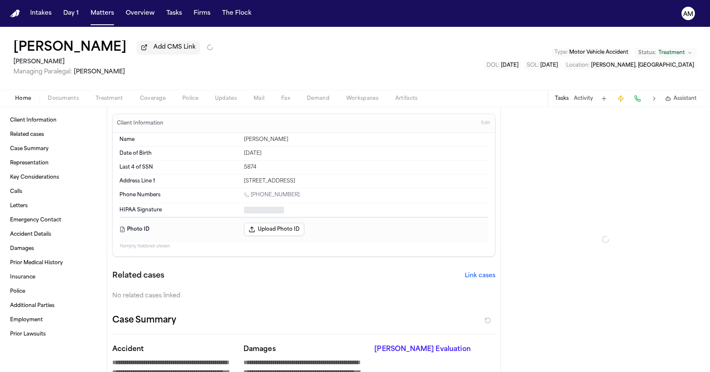
type textarea "*"
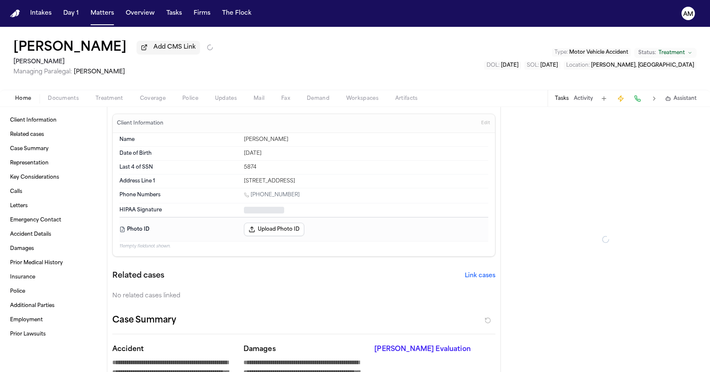
type textarea "*"
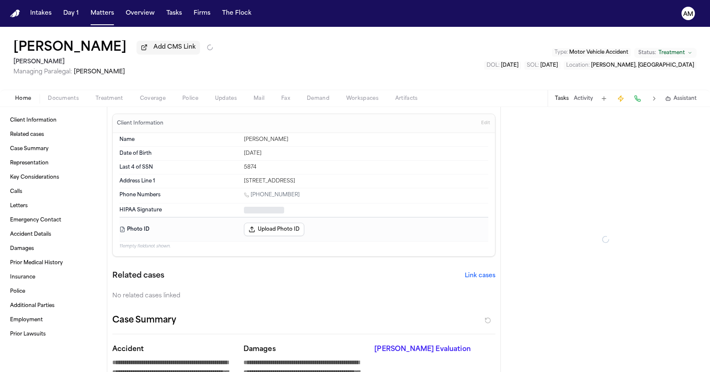
type textarea "*"
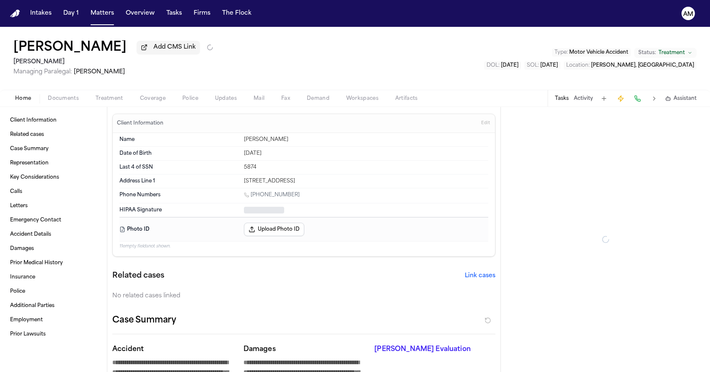
type textarea "*"
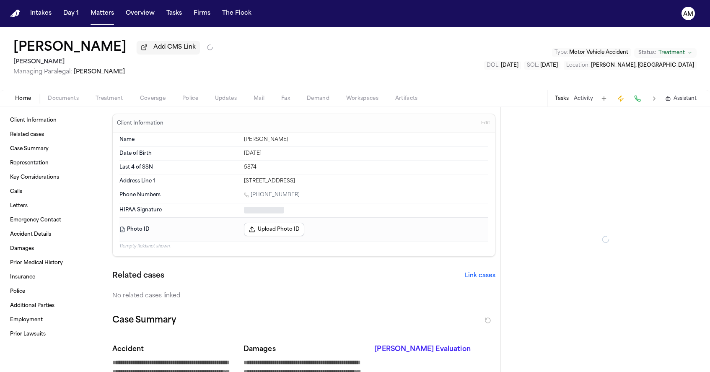
type textarea "*"
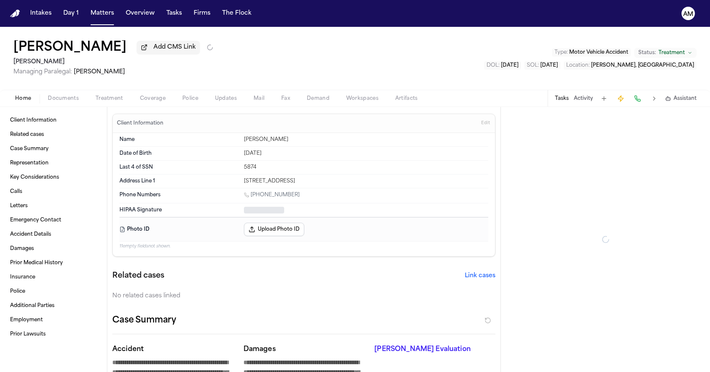
type textarea "*"
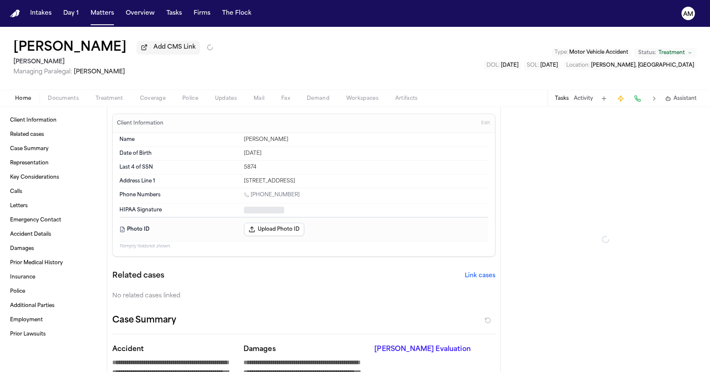
type textarea "*"
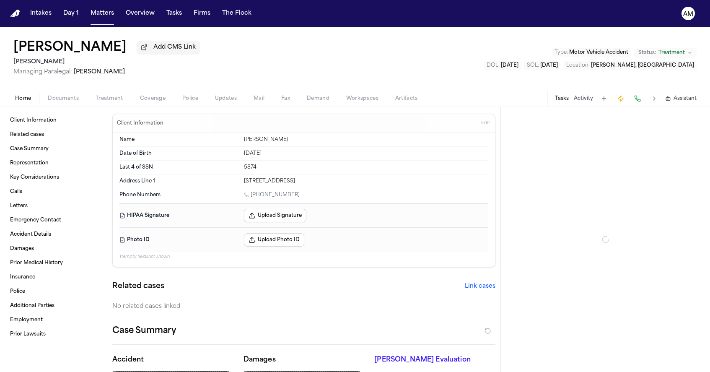
type textarea "*"
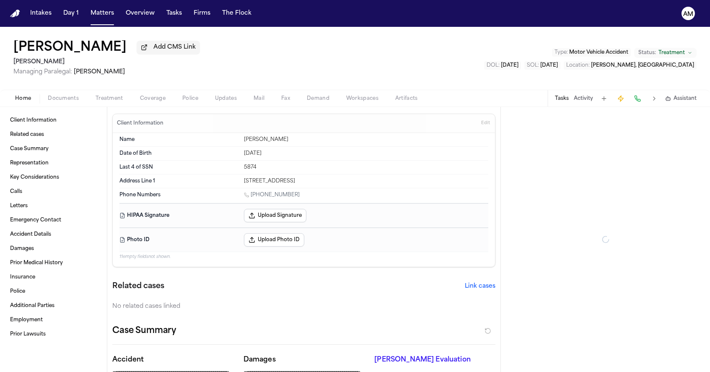
type textarea "*"
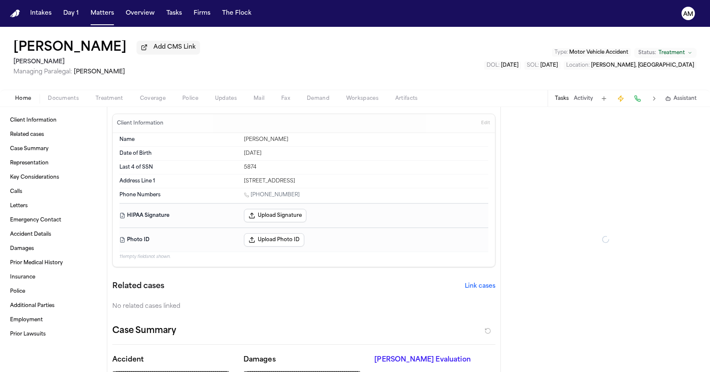
type textarea "*"
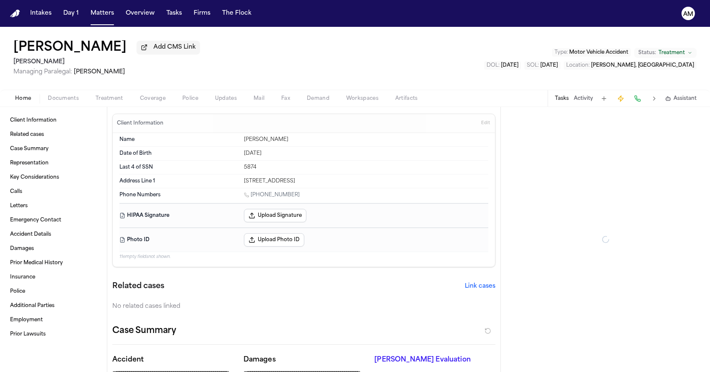
type textarea "*"
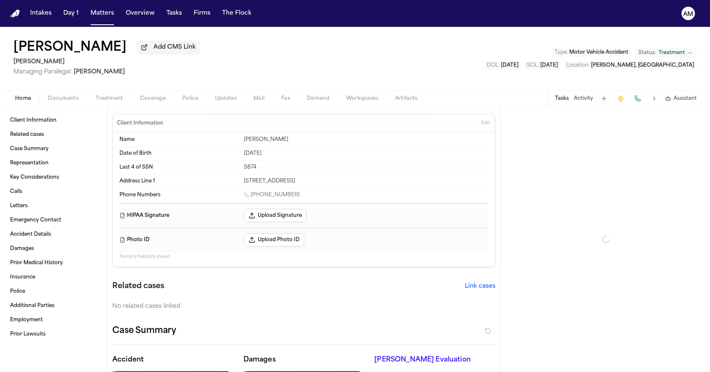
type textarea "*"
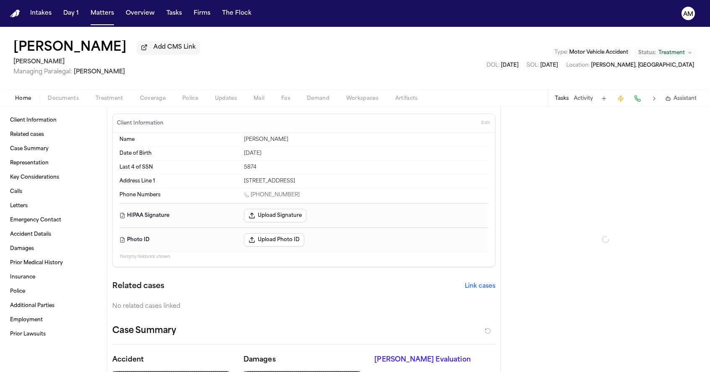
type textarea "*"
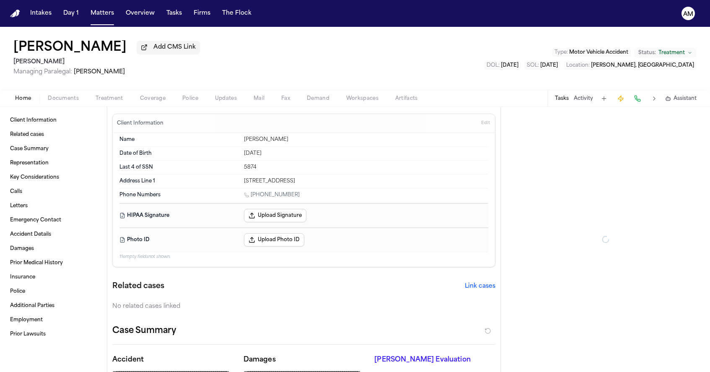
type textarea "*"
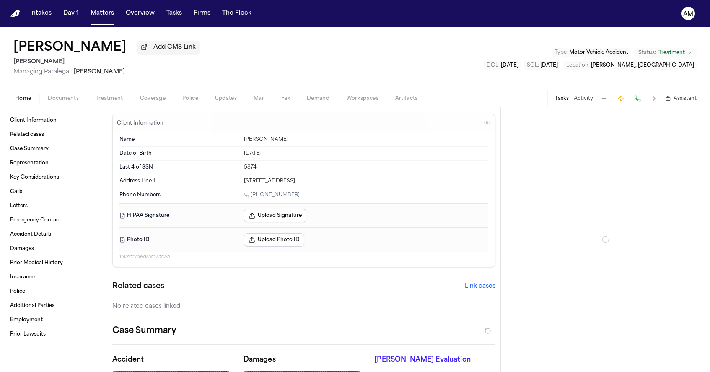
type textarea "*"
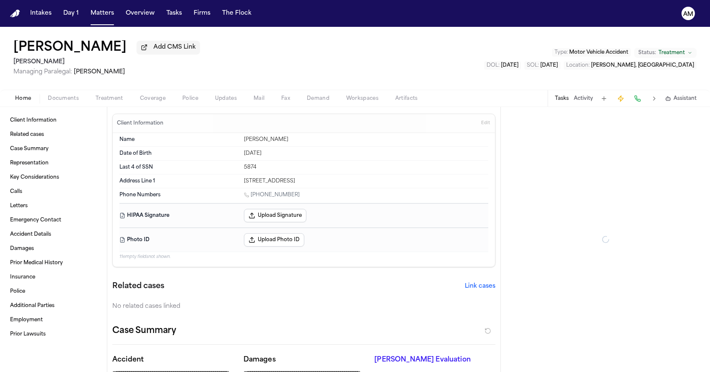
type textarea "*"
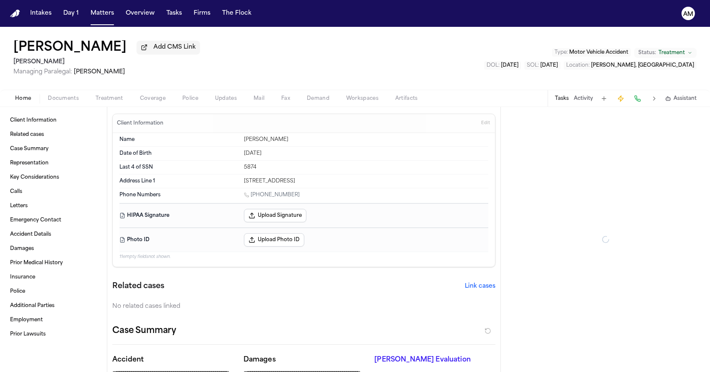
type textarea "*"
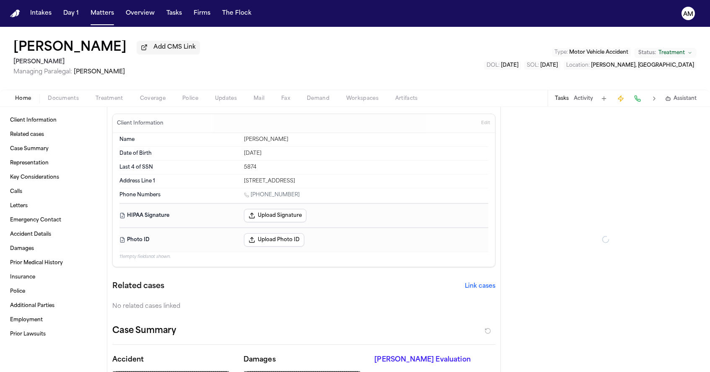
type textarea "*"
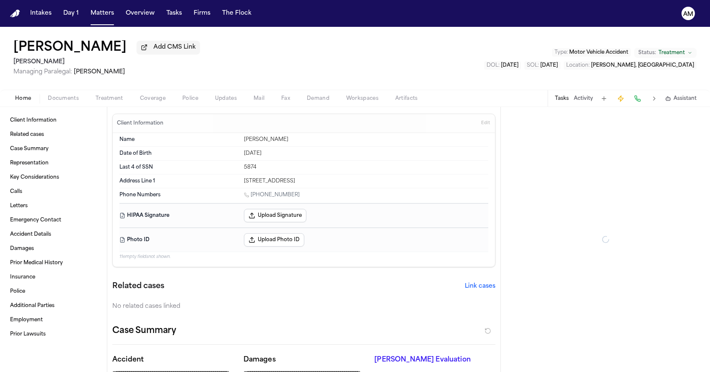
type textarea "*"
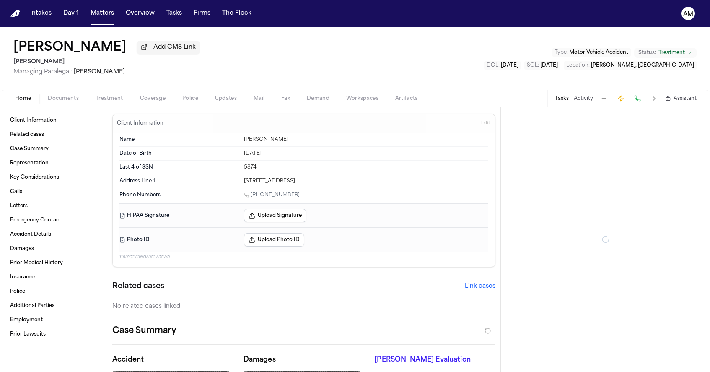
type textarea "*"
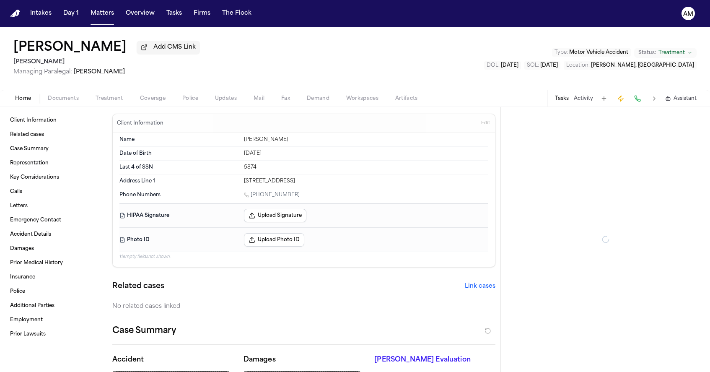
type textarea "*"
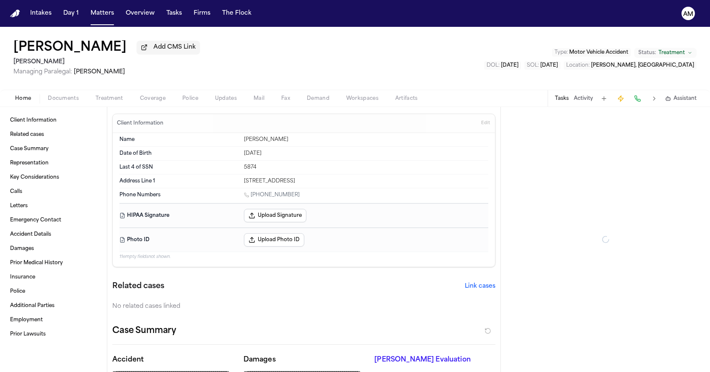
type textarea "*"
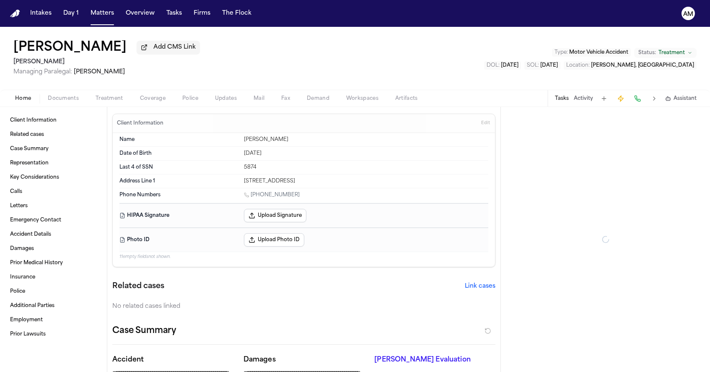
type textarea "*"
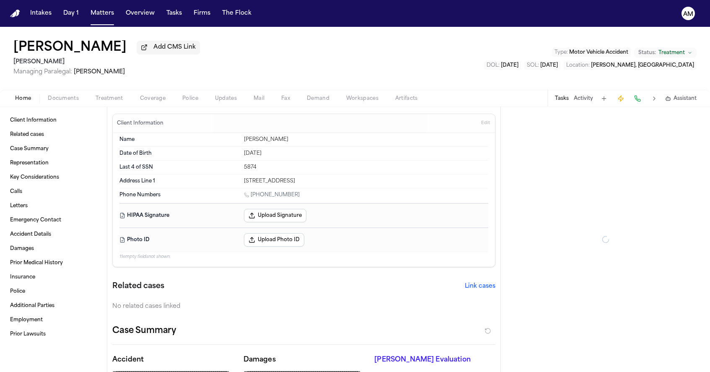
type textarea "*"
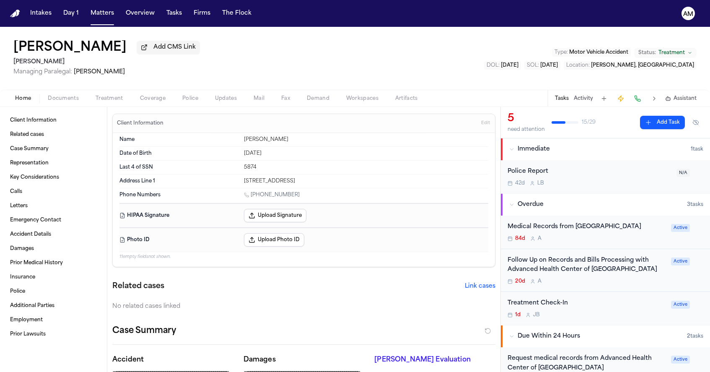
click at [116, 8] on div "Intakes Day 1 Matters Overview Tasks Firms The Flock" at bounding box center [141, 13] width 228 height 15
click at [114, 14] on button "Matters" at bounding box center [102, 13] width 30 height 15
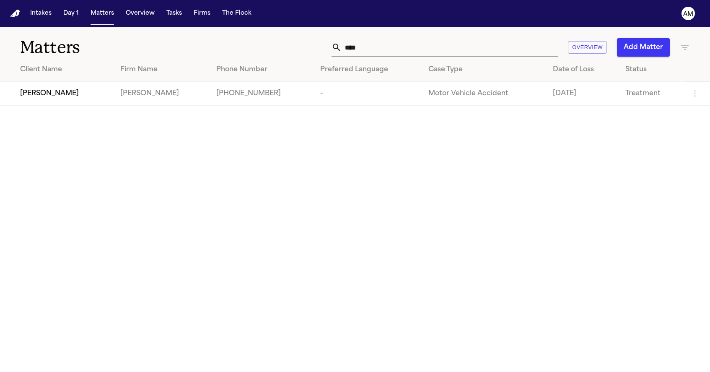
click at [378, 50] on input "****" at bounding box center [450, 47] width 216 height 18
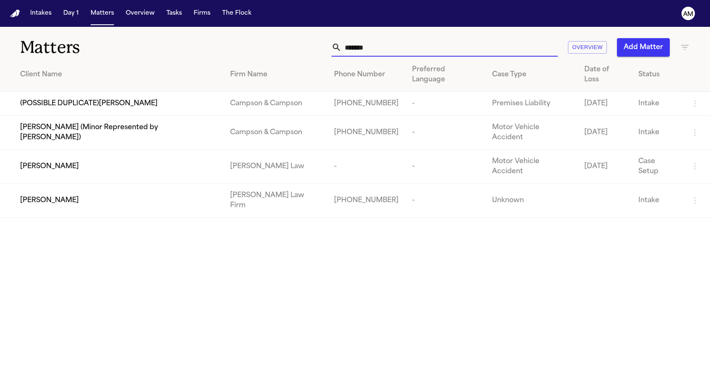
click at [168, 161] on div "[PERSON_NAME]" at bounding box center [118, 166] width 197 height 10
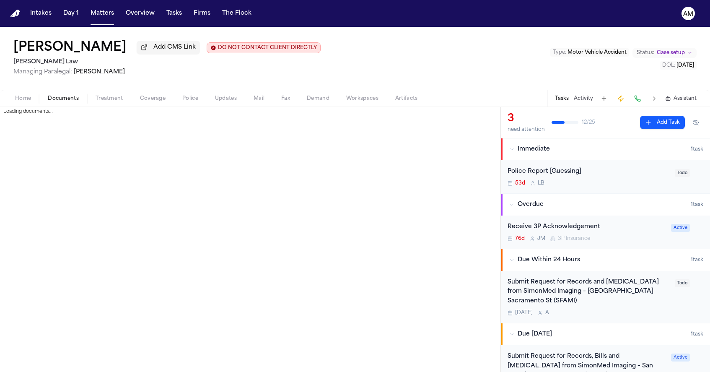
click at [74, 104] on span "button" at bounding box center [63, 103] width 41 height 1
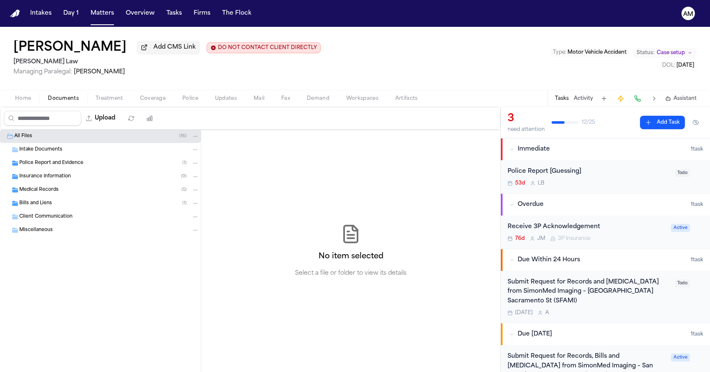
click at [67, 189] on div "Medical Records ( 5 )" at bounding box center [109, 190] width 180 height 8
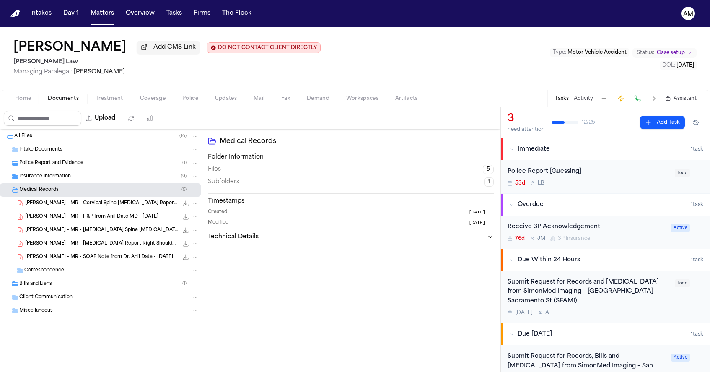
click at [43, 284] on span "Bills and Liens" at bounding box center [35, 283] width 33 height 7
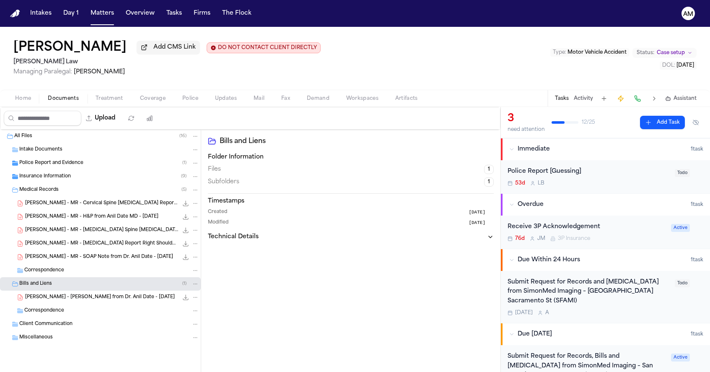
click at [48, 296] on span "[PERSON_NAME] - [PERSON_NAME] from Dr. Anil Date - [DATE]" at bounding box center [100, 297] width 150 height 7
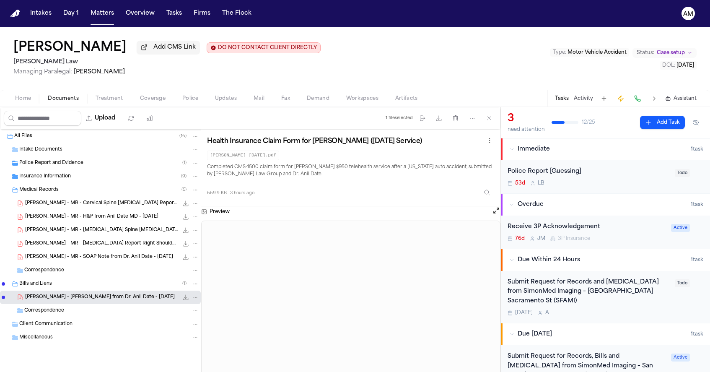
click at [62, 287] on div "Bills and Liens ( 1 )" at bounding box center [109, 284] width 180 height 8
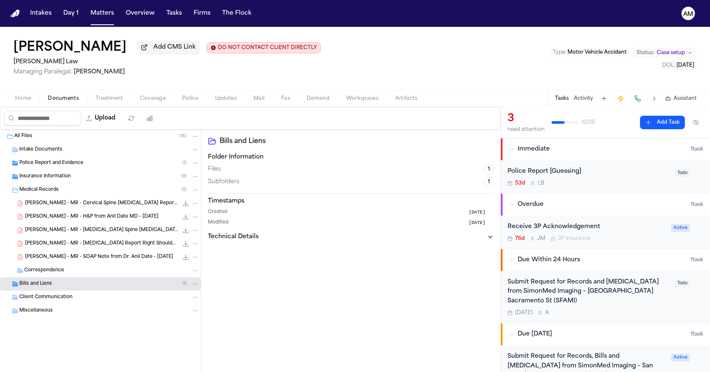
click at [121, 286] on div "Bills and Liens ( 1 )" at bounding box center [109, 284] width 180 height 8
click at [196, 288] on button "Folder: Bills and Liens" at bounding box center [196, 284] width 8 height 8
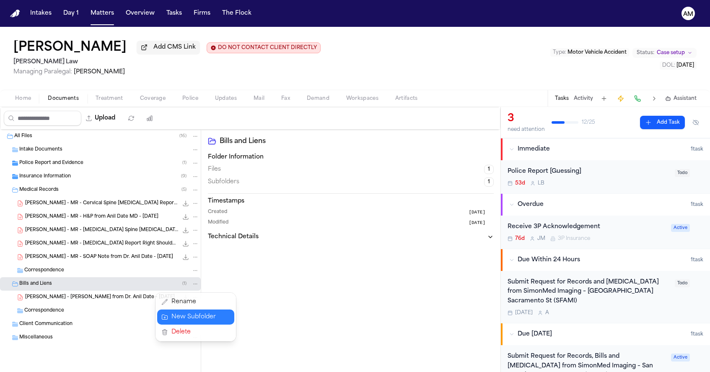
click at [185, 319] on button "New Subfolder" at bounding box center [195, 316] width 77 height 15
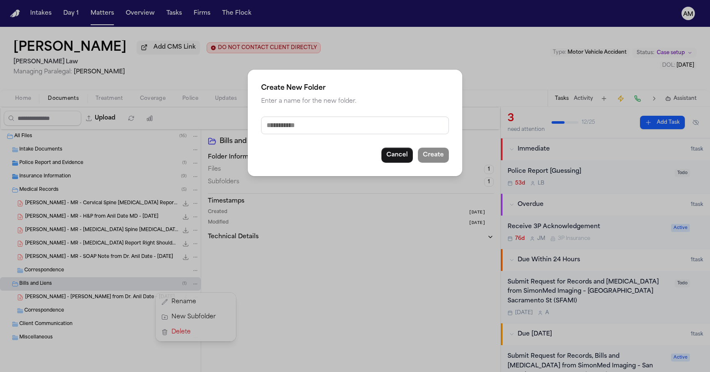
click at [309, 130] on input "text" at bounding box center [355, 126] width 188 height 18
click at [405, 148] on button "Cancel" at bounding box center [396, 155] width 31 height 15
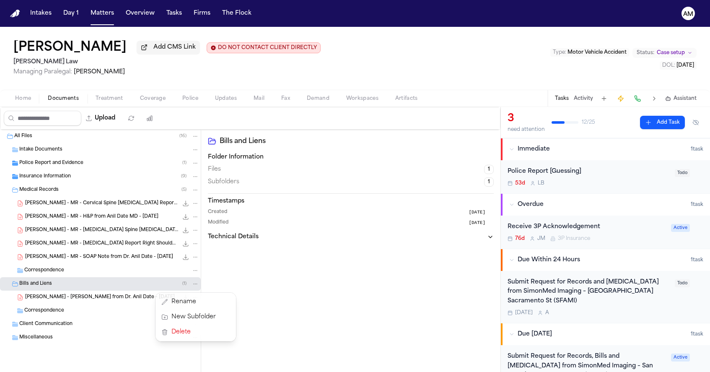
click at [351, 335] on div "All Files ( 16 ) Intake Documents Police Report and Evidence ( 1 ) Insurance In…" at bounding box center [250, 258] width 500 height 257
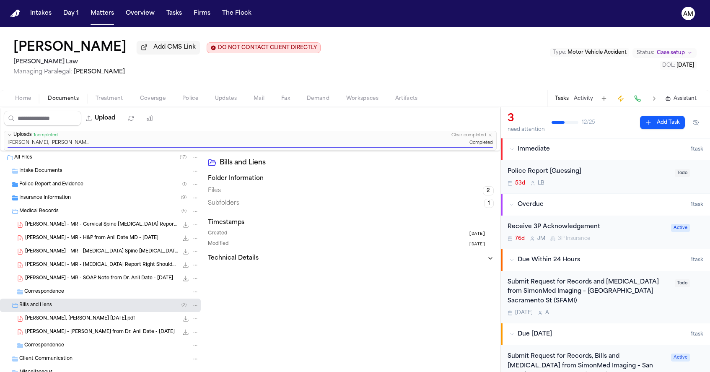
click at [101, 321] on span "[PERSON_NAME], [PERSON_NAME] [DATE].pdf" at bounding box center [80, 318] width 110 height 7
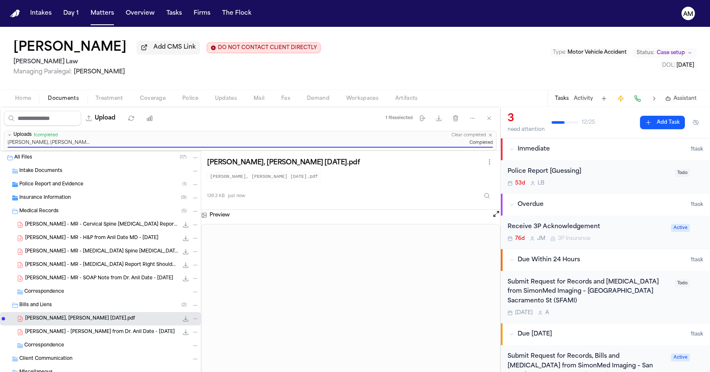
click at [195, 317] on icon "File: Chin, Peter Billing 09.06.2025.pdf" at bounding box center [195, 319] width 6 height 6
click at [193, 274] on button "Rename" at bounding box center [195, 273] width 57 height 15
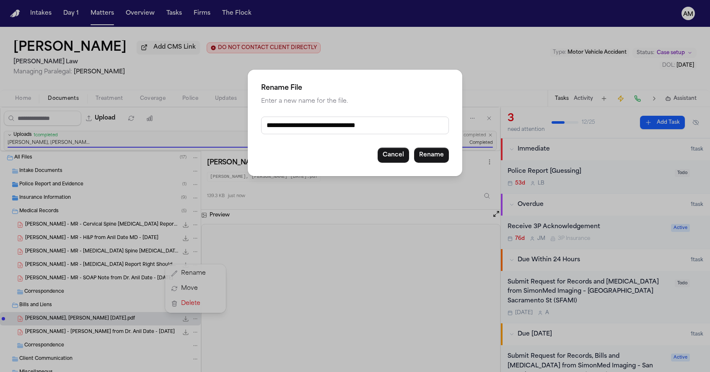
click at [341, 132] on input "**********" at bounding box center [355, 126] width 188 height 18
click at [368, 124] on input "**********" at bounding box center [355, 126] width 188 height 18
click at [293, 126] on input "**********" at bounding box center [355, 126] width 188 height 18
click at [426, 153] on button "Rename" at bounding box center [431, 155] width 35 height 15
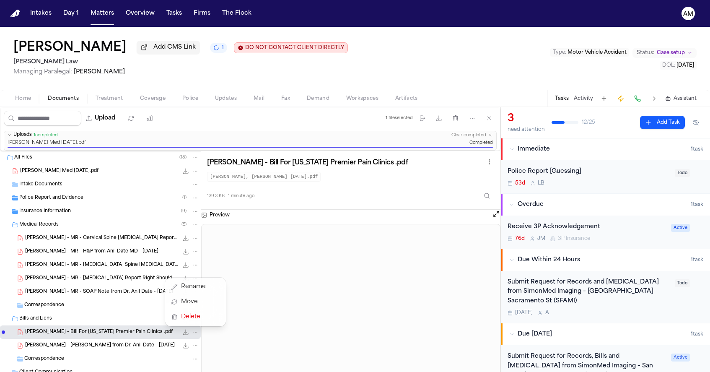
drag, startPoint x: 77, startPoint y: 170, endPoint x: 23, endPoint y: 207, distance: 65.7
click at [23, 207] on div "All Files ( 18 ) [PERSON_NAME] Med [DATE].pdf 48.3 KB • PDF Intake Documents Po…" at bounding box center [100, 292] width 201 height 283
drag, startPoint x: 46, startPoint y: 173, endPoint x: 23, endPoint y: 293, distance: 122.9
click at [23, 293] on div "All Files ( 18 ) [PERSON_NAME] Med [DATE].pdf 48.3 KB • PDF Intake Documents Po…" at bounding box center [100, 292] width 201 height 283
click at [84, 169] on span "[PERSON_NAME] Med [DATE].pdf" at bounding box center [59, 171] width 78 height 7
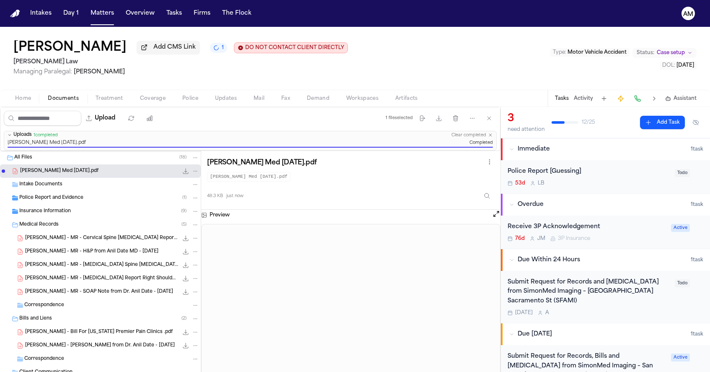
click at [195, 174] on icon "File: Chin, Peter Med 09.06.2025.pdf" at bounding box center [195, 171] width 6 height 6
click at [192, 213] on button "Delete" at bounding box center [195, 218] width 57 height 15
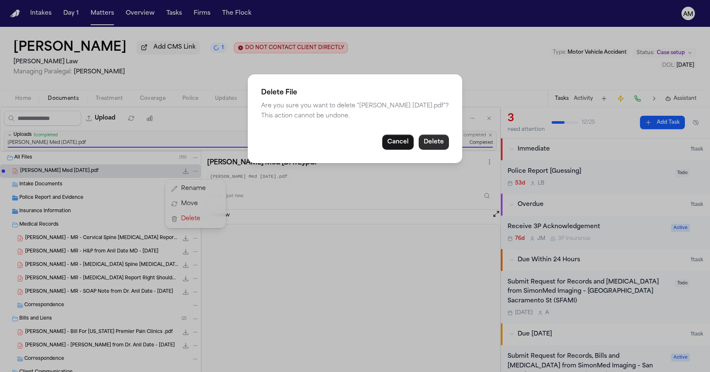
click at [436, 140] on button "Delete" at bounding box center [434, 142] width 30 height 15
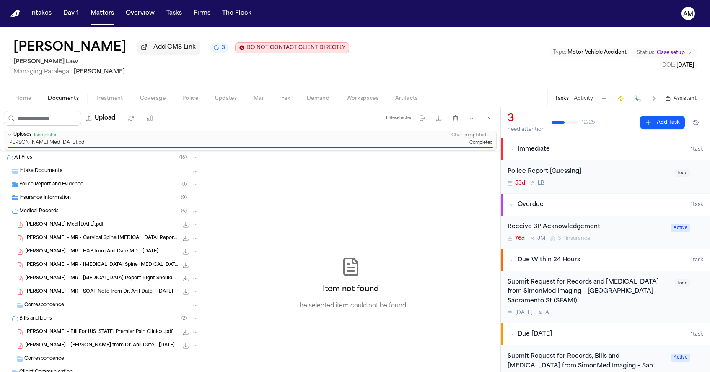
click at [135, 225] on div "[PERSON_NAME] Med [DATE].pdf 48.3 KB • PDF" at bounding box center [112, 224] width 174 height 8
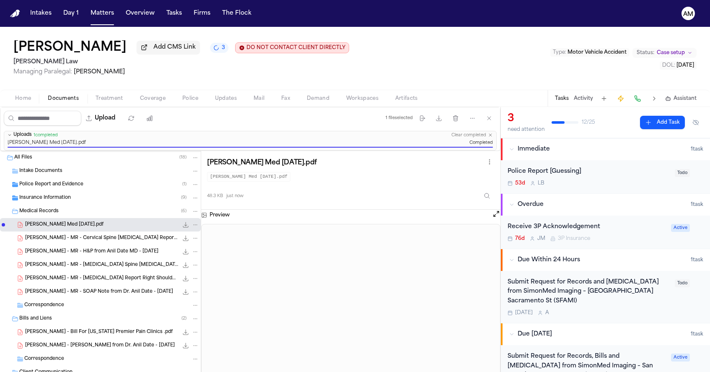
click at [194, 226] on icon "File: Chin, Peter Med 09.06.2025.pdf" at bounding box center [195, 225] width 6 height 6
click at [189, 246] on button "Rename" at bounding box center [195, 242] width 57 height 15
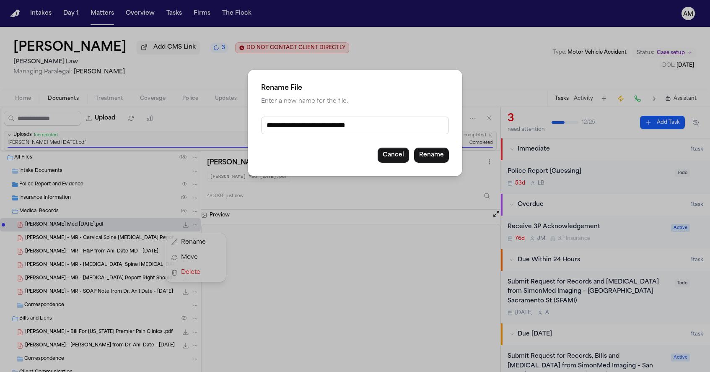
click at [363, 127] on input "**********" at bounding box center [355, 126] width 188 height 18
click at [314, 127] on input "**********" at bounding box center [355, 126] width 188 height 18
click at [428, 153] on button "Rename" at bounding box center [431, 155] width 35 height 15
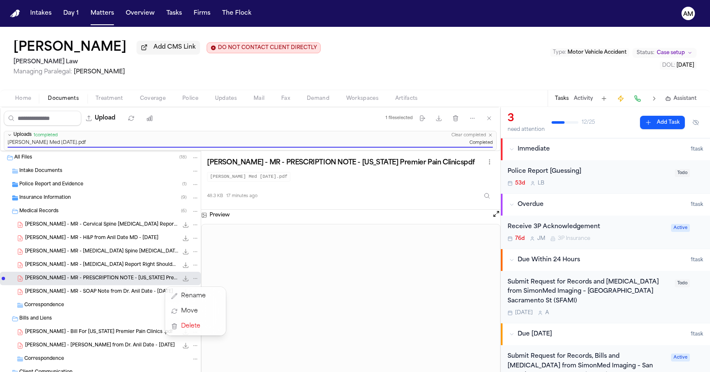
click at [101, 14] on div "Intakes Day 1 Matters Overview Tasks Firms The Flock AM [PERSON_NAME] Add CMS L…" at bounding box center [355, 186] width 710 height 372
click at [101, 14] on button "Matters" at bounding box center [102, 13] width 30 height 15
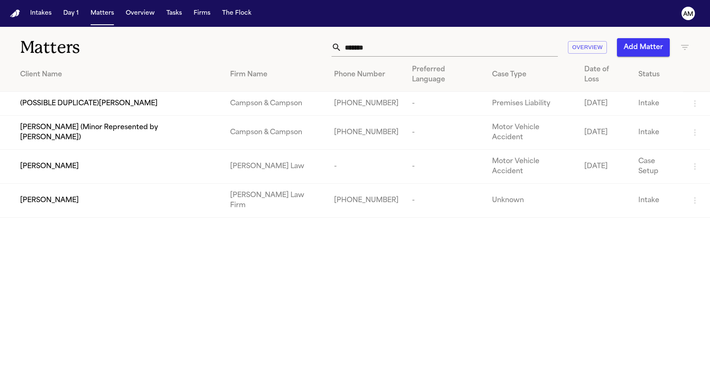
click at [385, 52] on input "*******" at bounding box center [450, 47] width 216 height 18
click at [379, 48] on input "*******" at bounding box center [450, 47] width 216 height 18
click at [379, 47] on input "*******" at bounding box center [450, 47] width 216 height 18
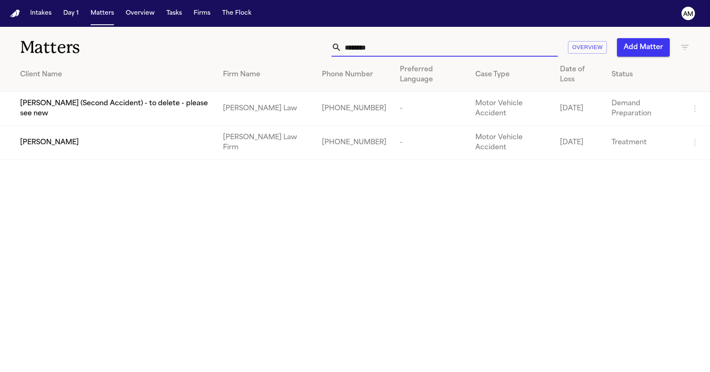
click at [135, 144] on div "[PERSON_NAME]" at bounding box center [114, 142] width 189 height 10
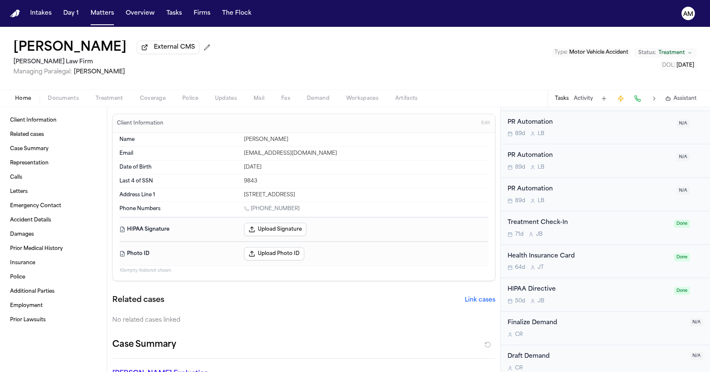
scroll to position [709, 0]
click at [111, 102] on span "Treatment" at bounding box center [110, 98] width 28 height 7
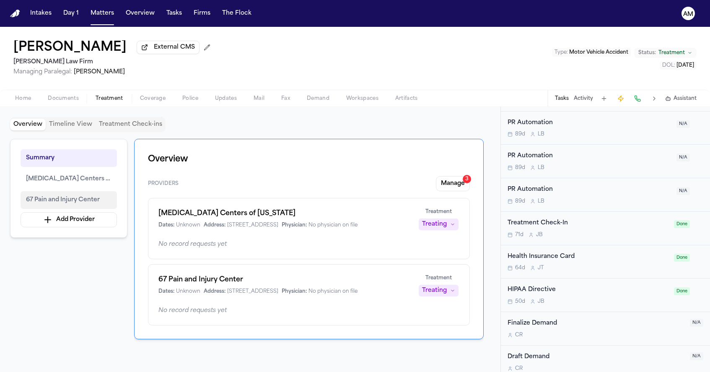
click at [61, 198] on span "67 Pain and Injury Center" at bounding box center [63, 200] width 74 height 10
click at [73, 97] on span "Documents" at bounding box center [63, 98] width 31 height 7
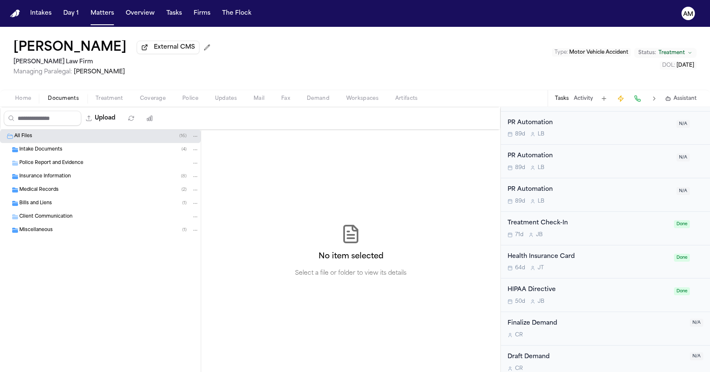
click at [73, 200] on div "Bills and Liens ( 1 )" at bounding box center [100, 203] width 201 height 13
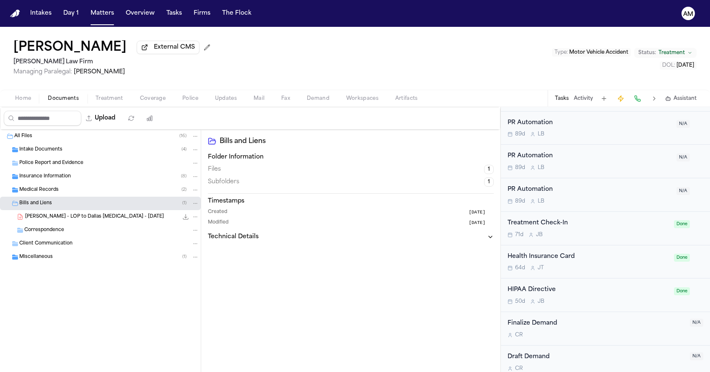
click at [73, 214] on div "[PERSON_NAME] - LOP to Dallas [MEDICAL_DATA] - [DATE] 613.6 KB • PDF" at bounding box center [100, 216] width 201 height 13
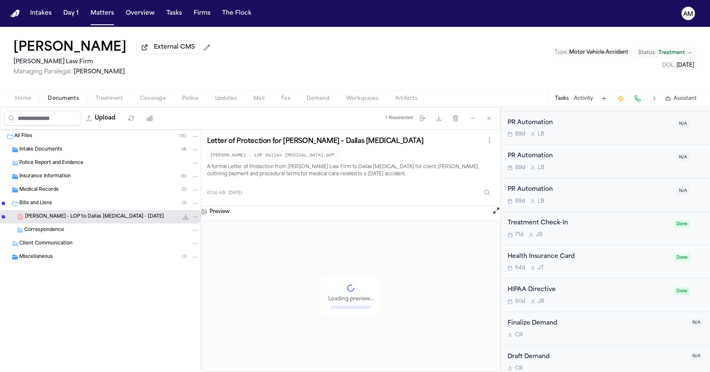
click at [75, 194] on div "Medical Records ( 2 )" at bounding box center [109, 190] width 180 height 8
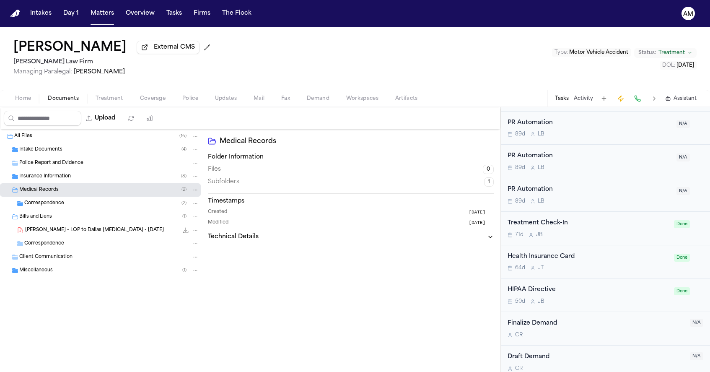
click at [73, 201] on div "Correspondence ( 2 )" at bounding box center [100, 203] width 201 height 13
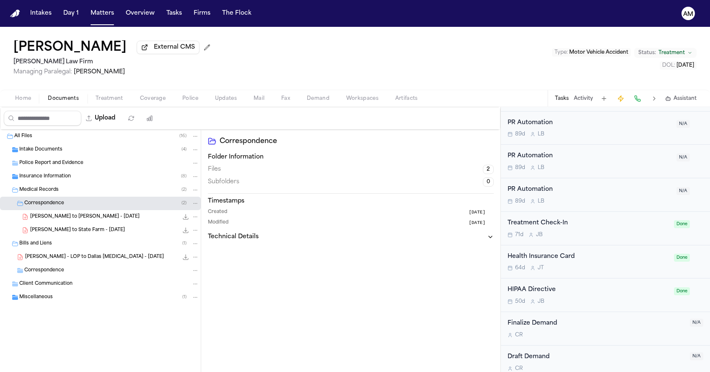
click at [76, 190] on div "Medical Records ( 2 )" at bounding box center [109, 190] width 180 height 8
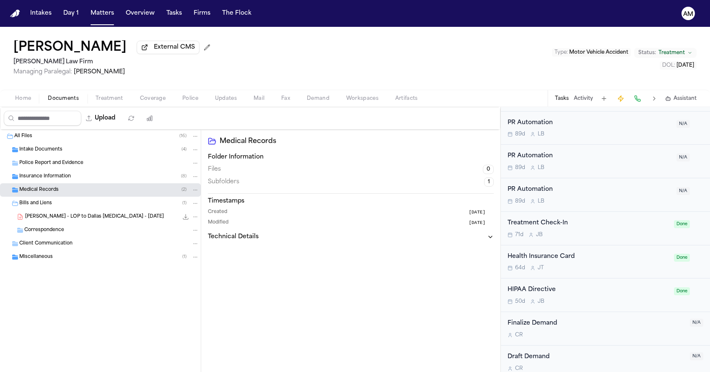
click at [139, 190] on div "Medical Records ( 2 )" at bounding box center [109, 190] width 180 height 8
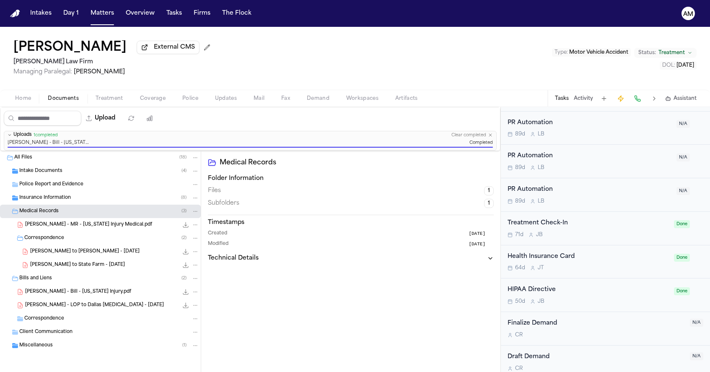
click at [107, 290] on div "[PERSON_NAME] - Bill - [US_STATE] Injury.pdf 313.4 KB • PDF" at bounding box center [112, 292] width 174 height 8
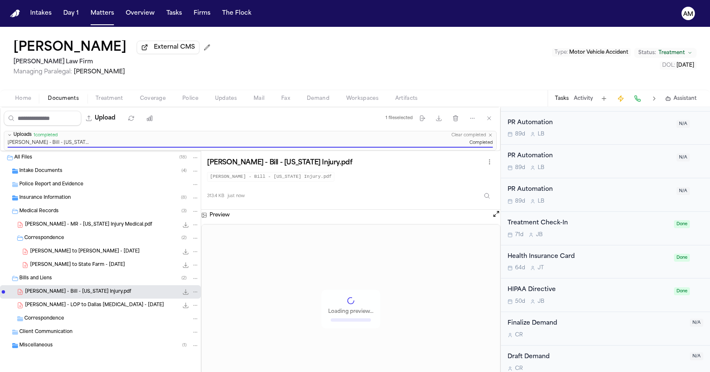
click at [197, 294] on icon "File: L. Parson - Bill - Texas Injury.pdf" at bounding box center [195, 292] width 6 height 6
click at [186, 308] on button "Rename" at bounding box center [195, 309] width 57 height 15
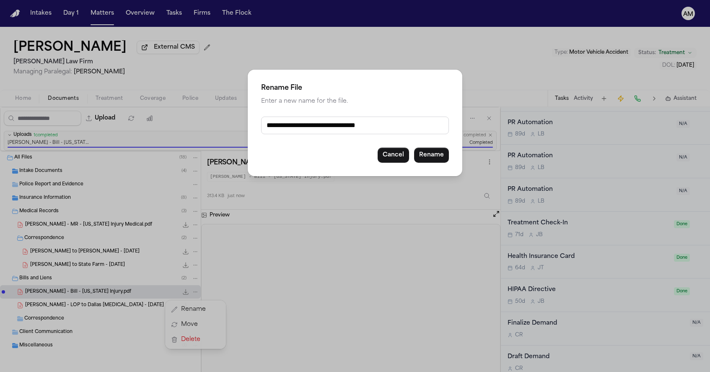
click at [359, 129] on input "**********" at bounding box center [355, 126] width 188 height 18
click at [448, 150] on div "Cancel Rename" at bounding box center [355, 155] width 188 height 15
click at [445, 154] on button "Rename" at bounding box center [431, 155] width 35 height 15
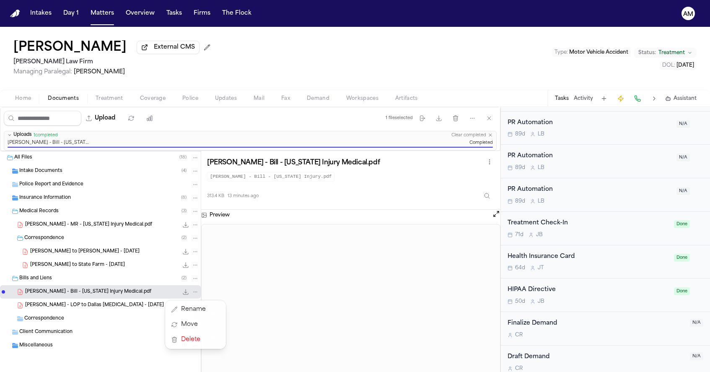
click at [105, 17] on div "Intakes Day 1 Matters Overview Tasks Firms The Flock AM [PERSON_NAME] External …" at bounding box center [355, 186] width 710 height 372
click at [105, 17] on button "Matters" at bounding box center [102, 13] width 30 height 15
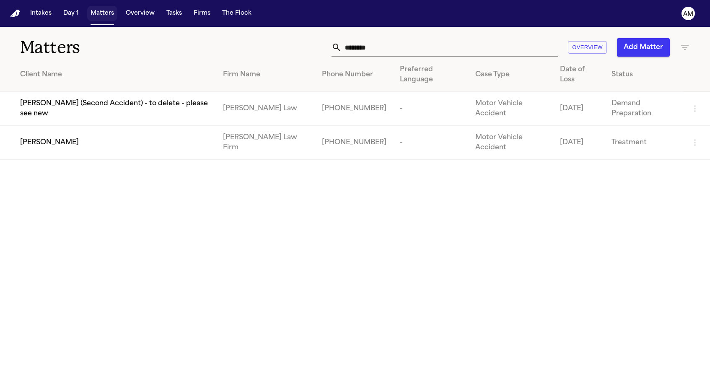
click at [105, 17] on button "Matters" at bounding box center [102, 13] width 30 height 15
click at [380, 45] on input "********" at bounding box center [450, 47] width 216 height 18
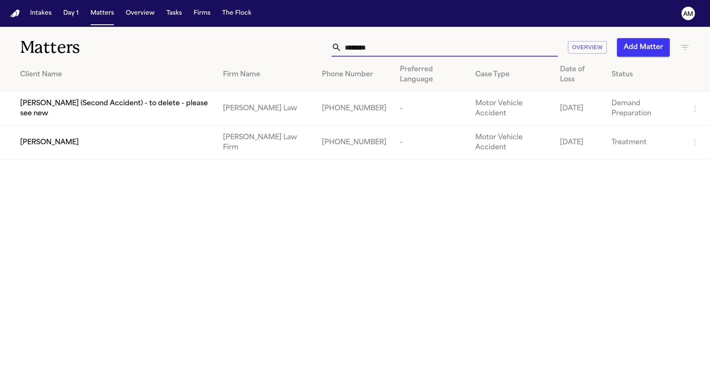
click at [380, 45] on input "********" at bounding box center [450, 47] width 216 height 18
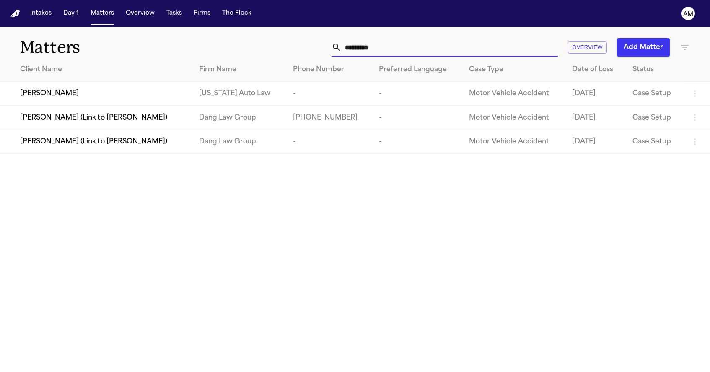
click at [192, 87] on td "[PERSON_NAME]" at bounding box center [96, 94] width 192 height 24
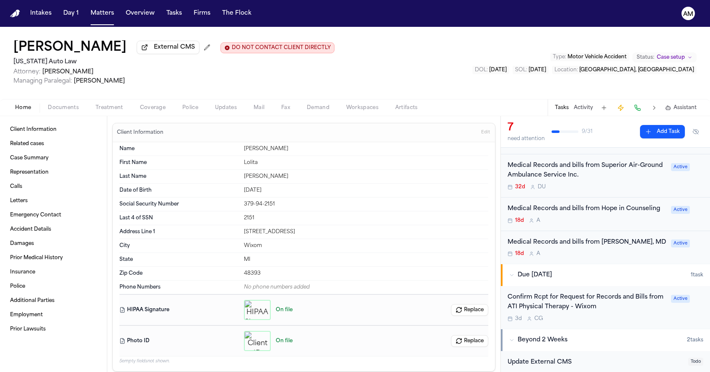
scroll to position [223, 0]
click at [630, 309] on div "Confirm Rcpt for Request for Records and Bills from ATI Physical Therapy - Wixo…" at bounding box center [587, 306] width 158 height 29
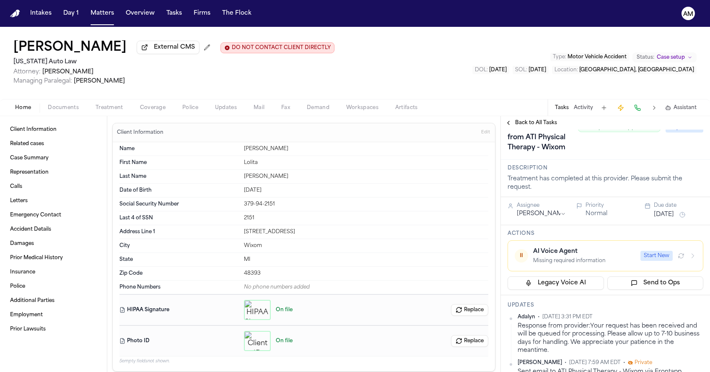
scroll to position [41, 0]
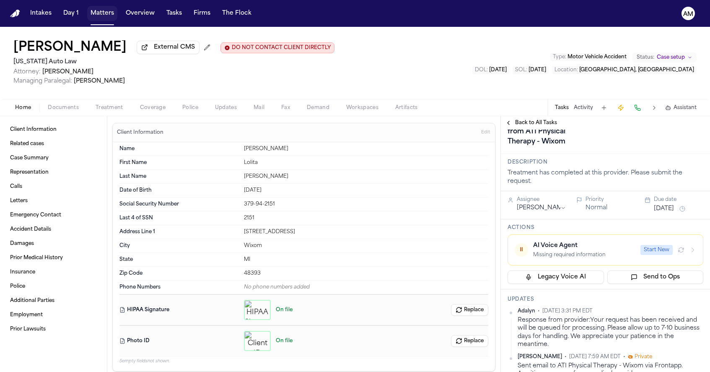
click at [88, 15] on button "Matters" at bounding box center [102, 13] width 30 height 15
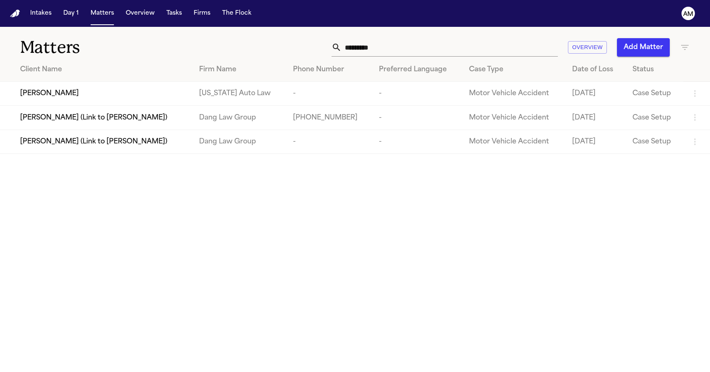
click at [383, 55] on input "*********" at bounding box center [450, 47] width 216 height 18
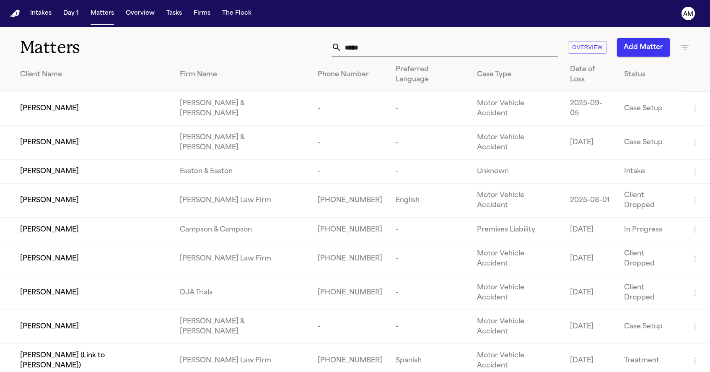
click at [421, 51] on input "*****" at bounding box center [450, 47] width 216 height 18
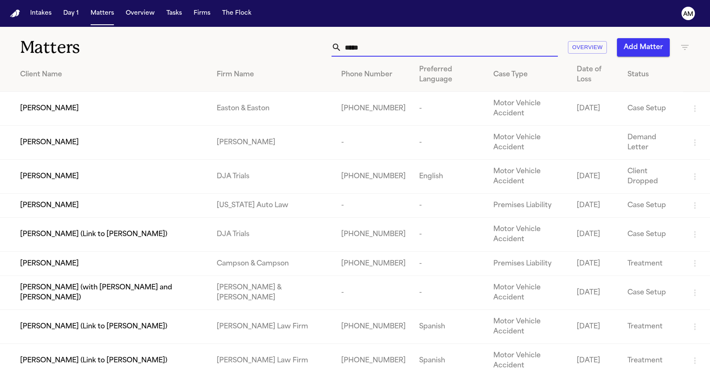
click at [181, 260] on td "[PERSON_NAME]" at bounding box center [105, 263] width 210 height 24
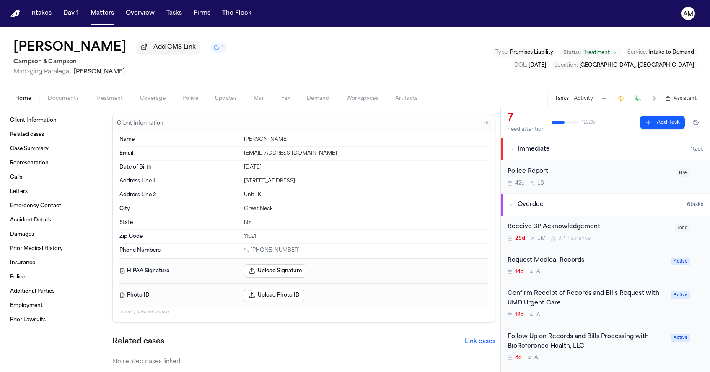
click at [74, 105] on div "Home Documents Treatment Coverage Police Updates Mail Fax Demand Workspaces Art…" at bounding box center [355, 98] width 710 height 17
click at [72, 102] on span "Documents" at bounding box center [63, 98] width 31 height 7
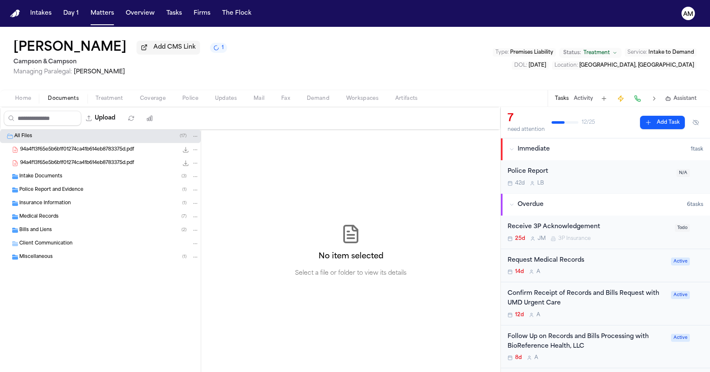
click at [38, 214] on div "Medical Records ( 7 )" at bounding box center [100, 216] width 201 height 13
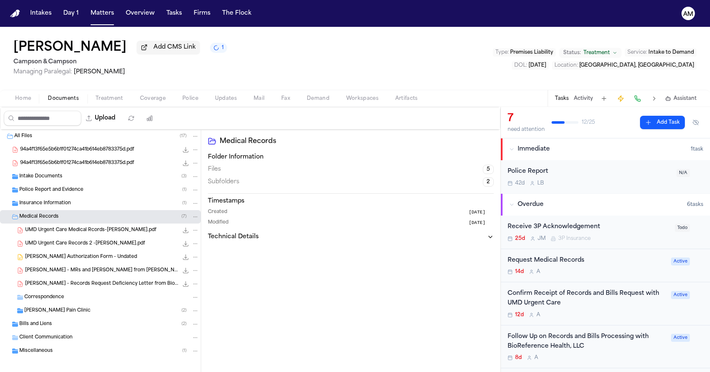
click at [37, 322] on span "Bills and Liens" at bounding box center [35, 324] width 33 height 7
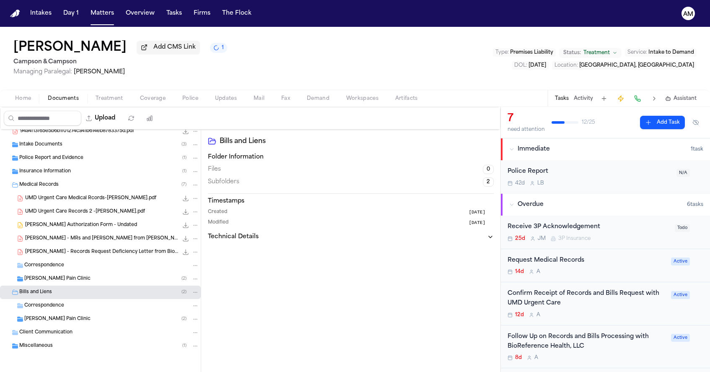
scroll to position [34, 0]
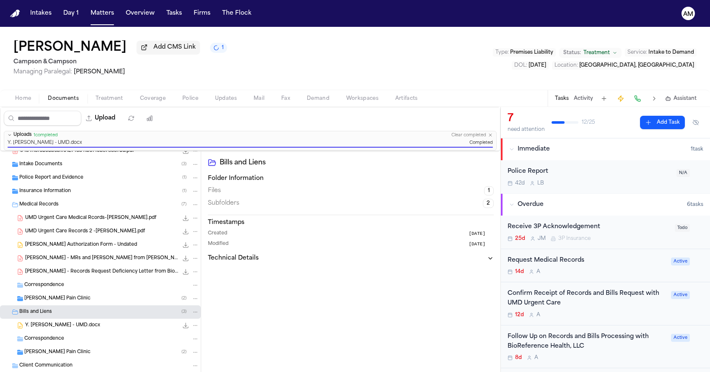
click at [578, 319] on div "Confirm Receipt of Records and Bills Request with UMD Urgent Care 12d A Active" at bounding box center [605, 303] width 209 height 43
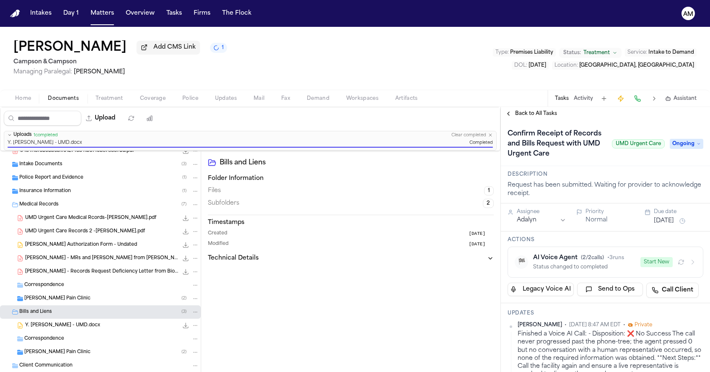
click at [691, 146] on span "Ongoing" at bounding box center [687, 144] width 34 height 10
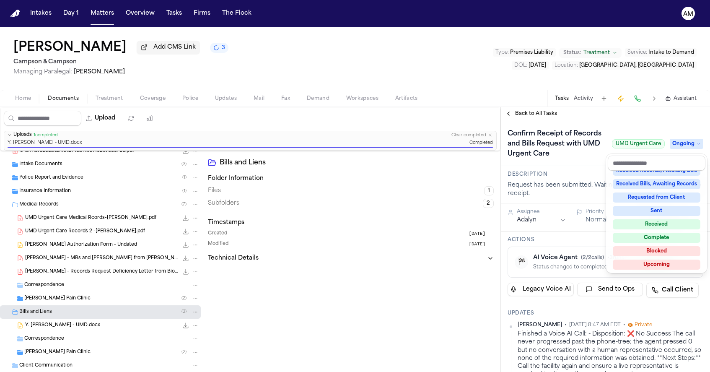
click at [657, 235] on div "Complete" at bounding box center [657, 238] width 88 height 10
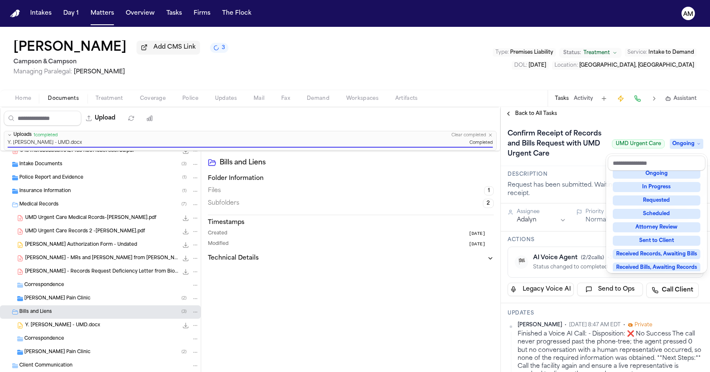
scroll to position [3, 0]
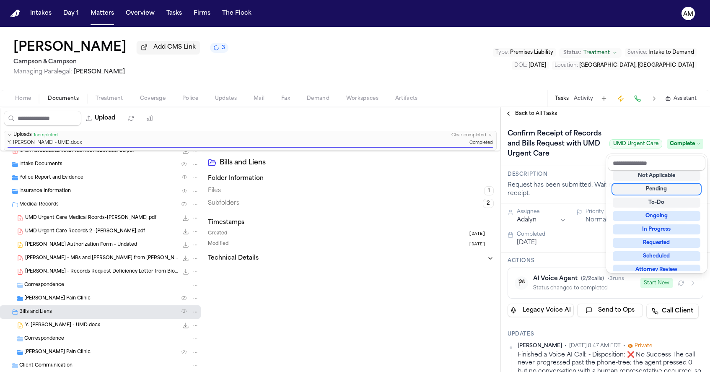
click at [659, 122] on div "Confirm Receipt of Records and Bills Request with UMD Urgent Care UMD Urgent Ca…" at bounding box center [605, 143] width 209 height 46
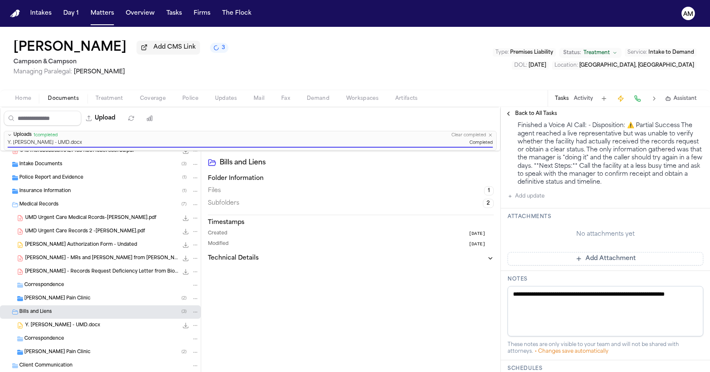
scroll to position [888, 0]
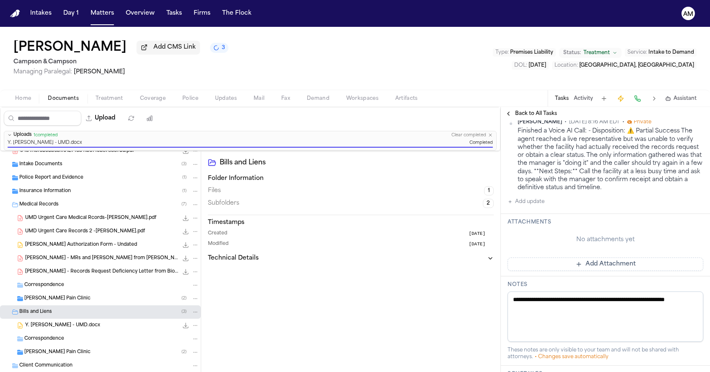
click at [529, 197] on button "Add update" at bounding box center [526, 202] width 37 height 10
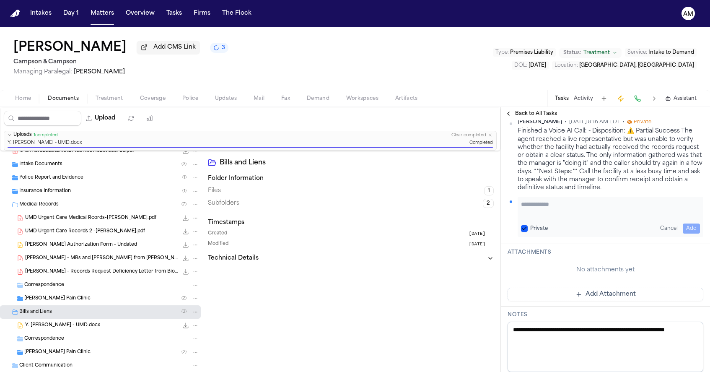
click at [527, 225] on button "Private" at bounding box center [524, 228] width 7 height 7
click at [537, 197] on div "Private Cancel Add" at bounding box center [611, 217] width 186 height 40
click at [537, 200] on textarea "Add your update" at bounding box center [610, 208] width 179 height 17
click at [689, 223] on button "Add" at bounding box center [691, 228] width 17 height 10
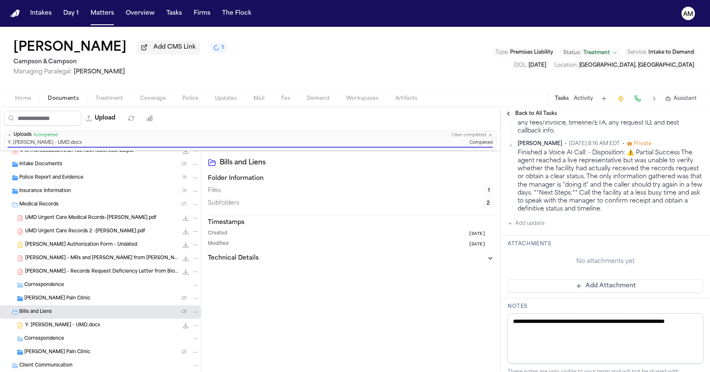
click at [100, 24] on nav "Intakes Day 1 Matters Overview Tasks Firms The Flock AM" at bounding box center [355, 13] width 710 height 27
click at [100, 11] on button "Matters" at bounding box center [102, 13] width 30 height 15
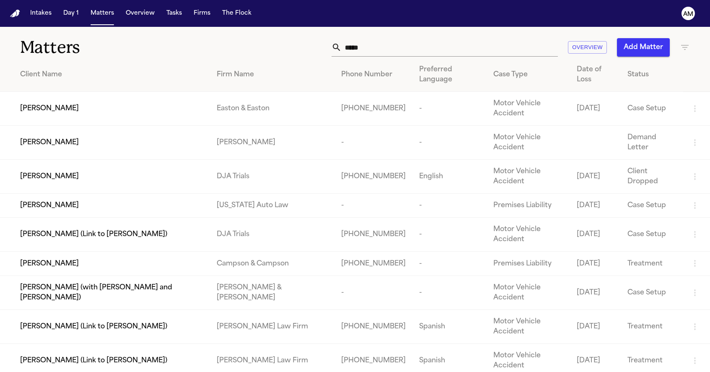
click at [428, 54] on input "*****" at bounding box center [450, 47] width 216 height 18
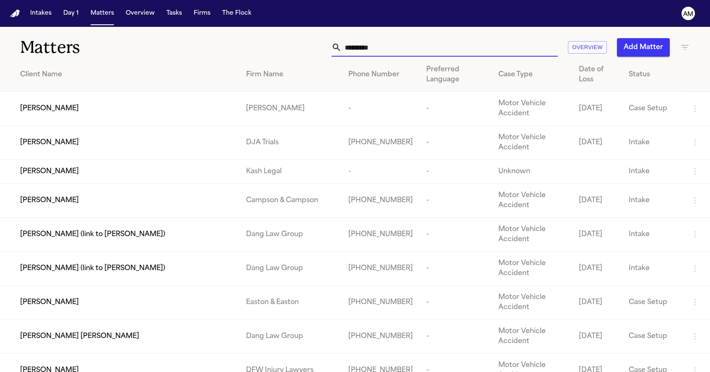
click at [88, 176] on div "[PERSON_NAME]" at bounding box center [126, 171] width 213 height 10
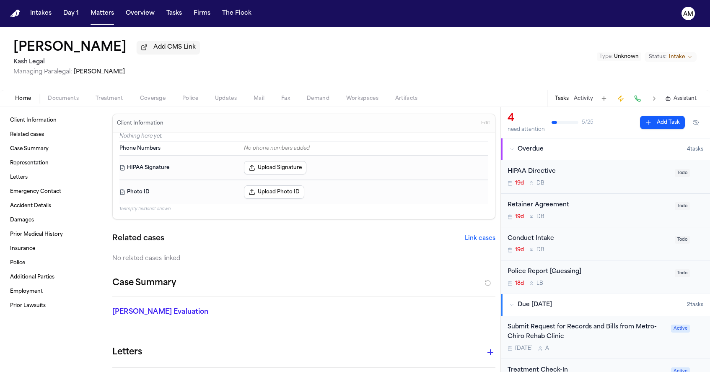
click at [63, 96] on span "Documents" at bounding box center [63, 98] width 31 height 7
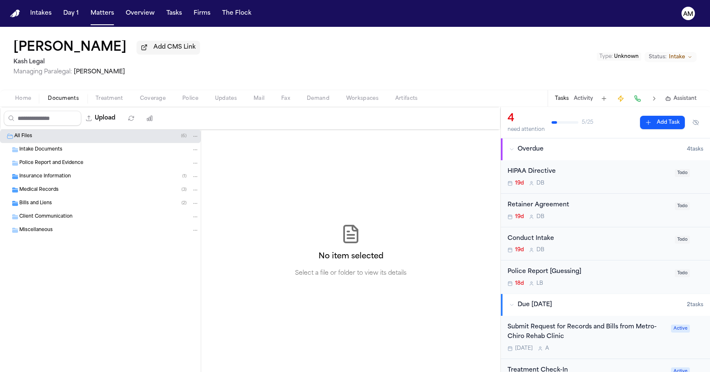
click at [47, 176] on span "Insurance Information" at bounding box center [45, 176] width 52 height 7
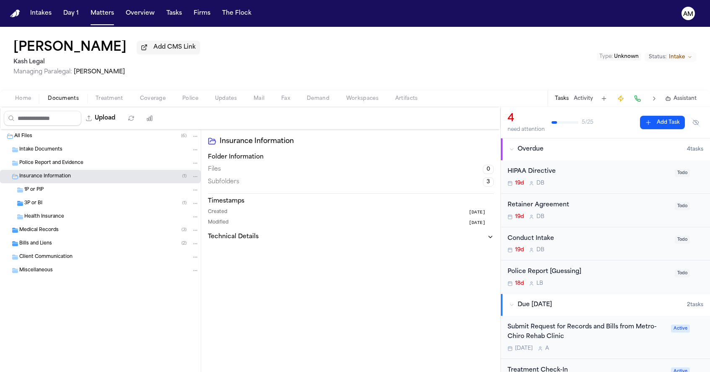
click at [42, 231] on span "Medical Records" at bounding box center [38, 230] width 39 height 7
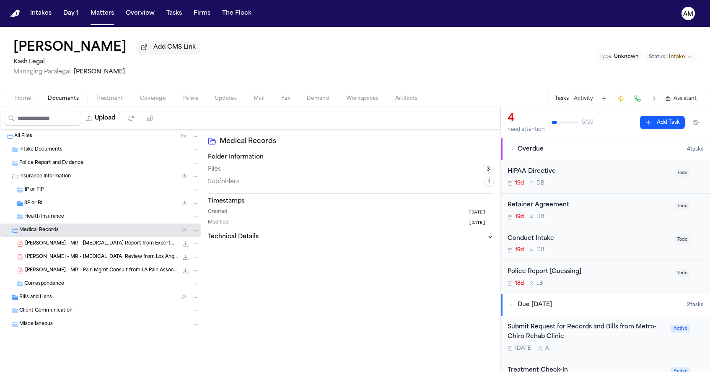
click at [100, 243] on span "[PERSON_NAME] - MR - [MEDICAL_DATA] Report from ExpertMRI - [DATE]" at bounding box center [101, 243] width 153 height 7
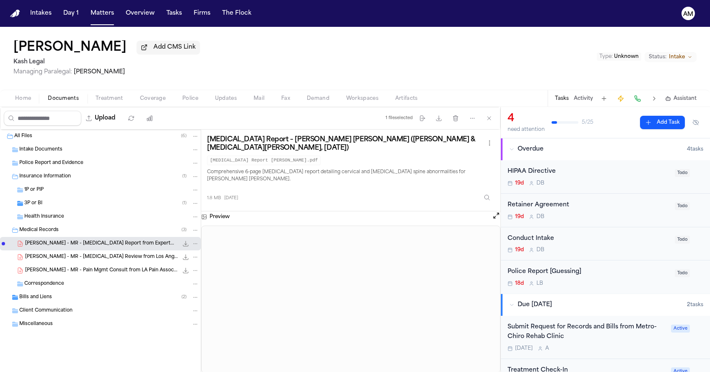
click at [41, 300] on span "Bills and Liens" at bounding box center [35, 297] width 33 height 7
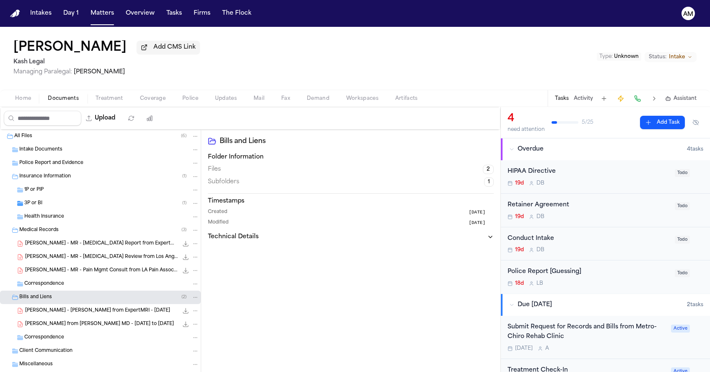
click at [74, 313] on span "[PERSON_NAME] - [PERSON_NAME] from ExpertMRI - [DATE]" at bounding box center [97, 310] width 145 height 7
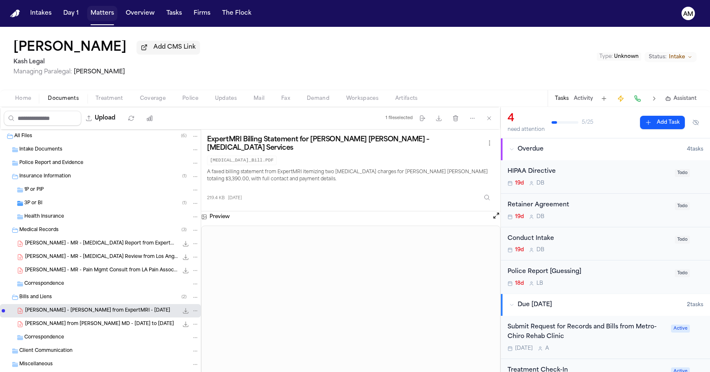
click at [108, 14] on button "Matters" at bounding box center [102, 13] width 30 height 15
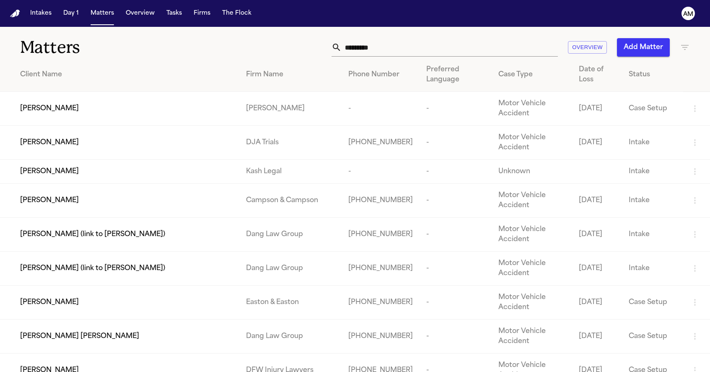
click at [397, 49] on input "*********" at bounding box center [450, 47] width 216 height 18
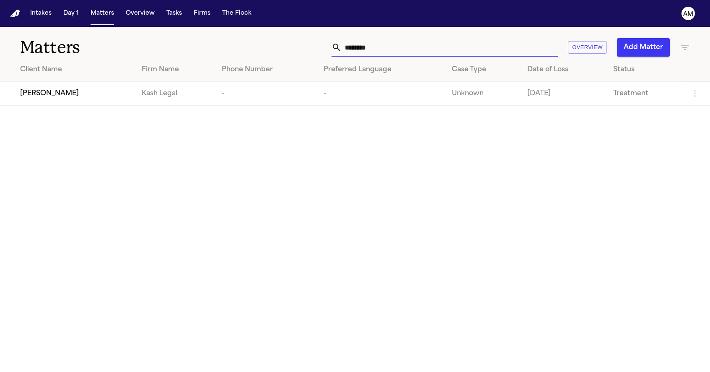
click at [111, 87] on td "[PERSON_NAME]" at bounding box center [67, 94] width 135 height 24
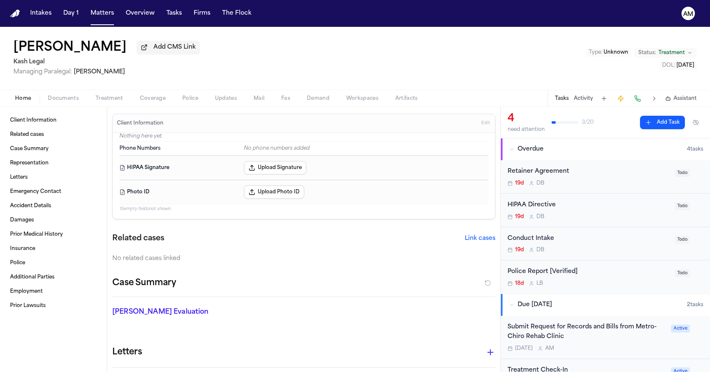
click at [72, 101] on span "Documents" at bounding box center [63, 98] width 31 height 7
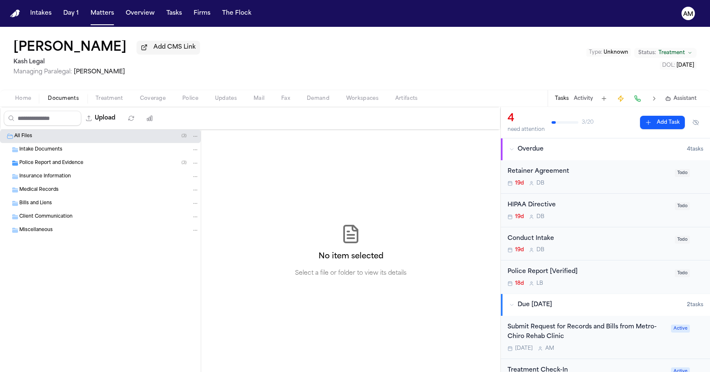
click at [57, 195] on div "Medical Records" at bounding box center [100, 189] width 201 height 13
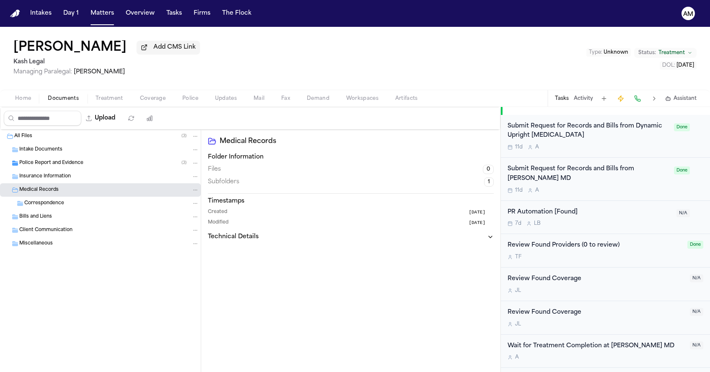
scroll to position [415, 0]
click at [623, 136] on div "Submit Request for Records and Bills from Dynamic Upright [MEDICAL_DATA]" at bounding box center [588, 130] width 161 height 19
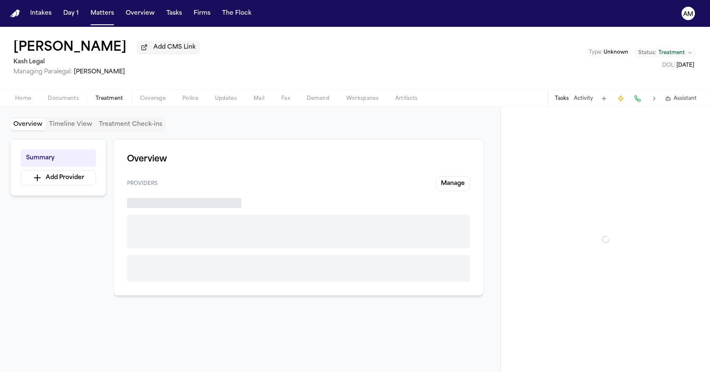
click at [102, 101] on span "Treatment" at bounding box center [110, 98] width 28 height 7
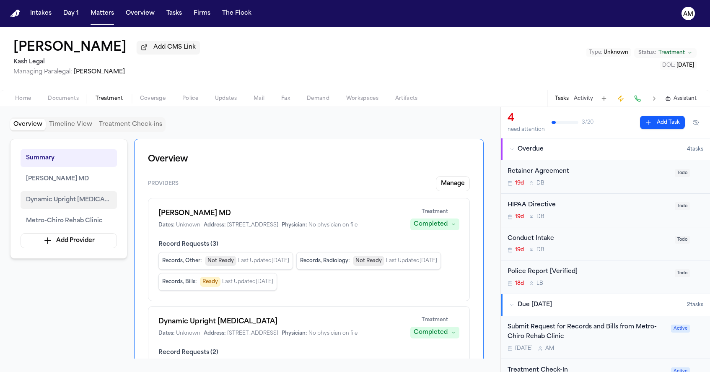
click at [61, 207] on button "Dynamic Upright [MEDICAL_DATA]" at bounding box center [69, 200] width 96 height 18
click at [66, 102] on span "Documents" at bounding box center [63, 98] width 31 height 7
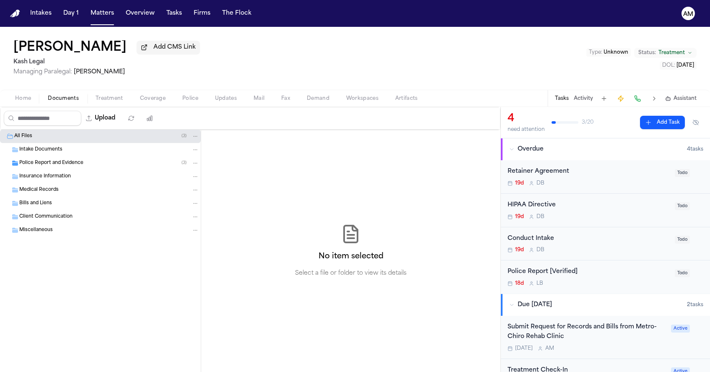
click at [48, 194] on span "Medical Records" at bounding box center [38, 190] width 39 height 7
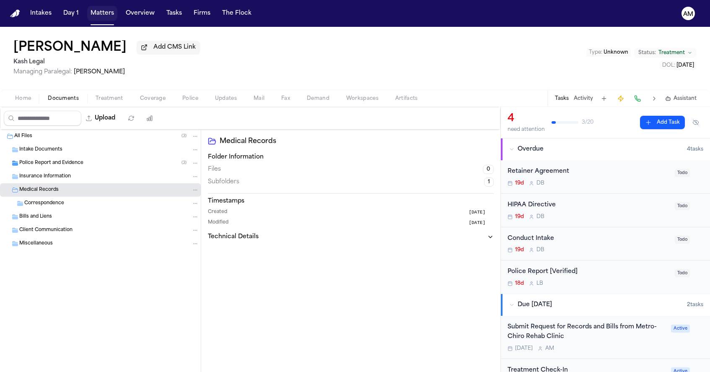
click at [106, 9] on button "Matters" at bounding box center [102, 13] width 30 height 15
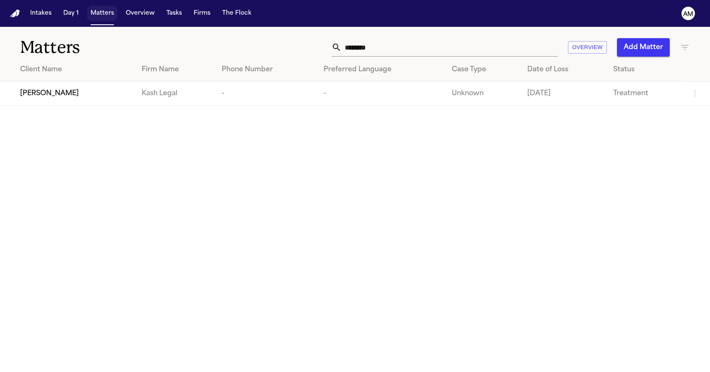
click at [106, 9] on button "Matters" at bounding box center [102, 13] width 30 height 15
click at [415, 54] on input "********" at bounding box center [450, 47] width 216 height 18
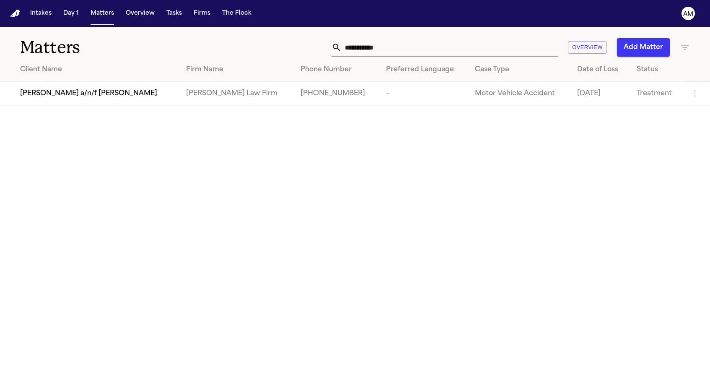
click at [179, 95] on td "[PERSON_NAME] a/n/f [PERSON_NAME]" at bounding box center [89, 94] width 179 height 24
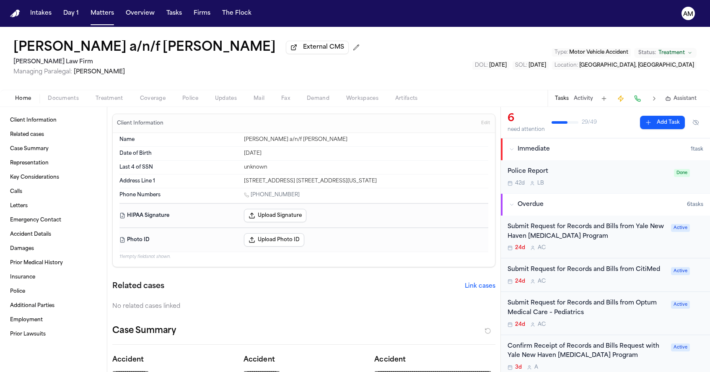
click at [586, 324] on div "24d A C" at bounding box center [587, 324] width 158 height 7
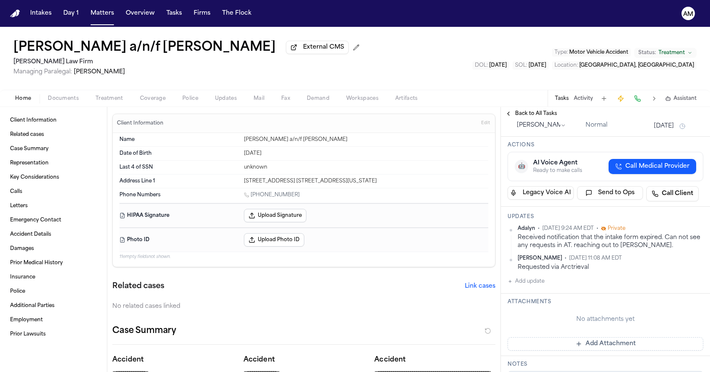
scroll to position [98, 0]
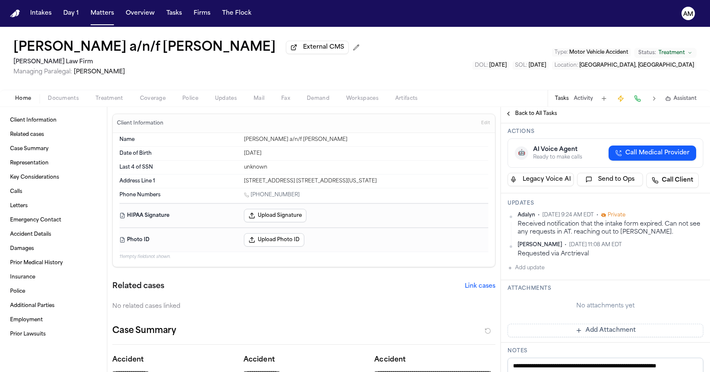
click at [535, 272] on button "Add update" at bounding box center [526, 268] width 37 height 10
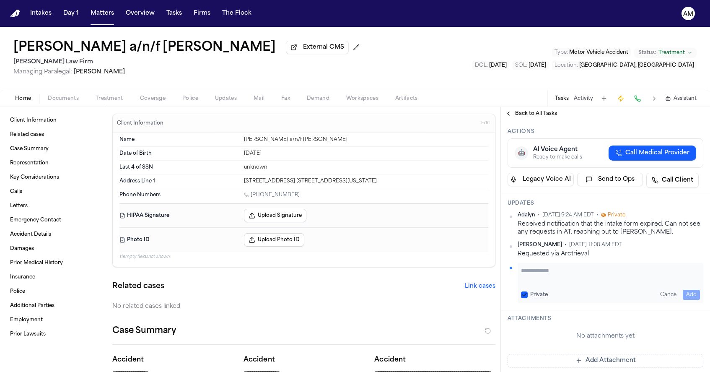
click at [526, 295] on button "Private" at bounding box center [524, 294] width 7 height 7
click at [543, 270] on textarea "Add your update" at bounding box center [610, 274] width 179 height 17
click at [685, 296] on button "Add" at bounding box center [691, 295] width 17 height 10
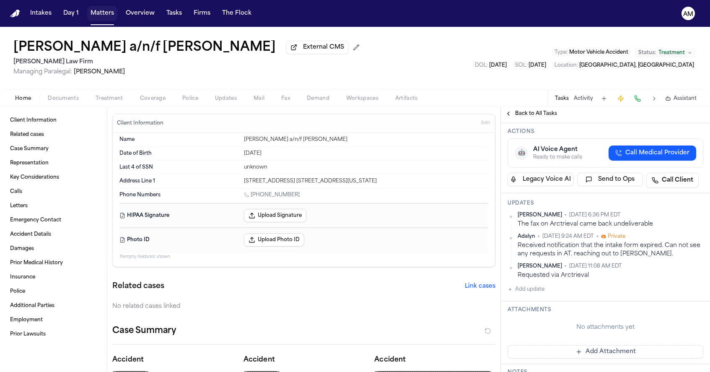
click at [111, 19] on button "Matters" at bounding box center [102, 13] width 30 height 15
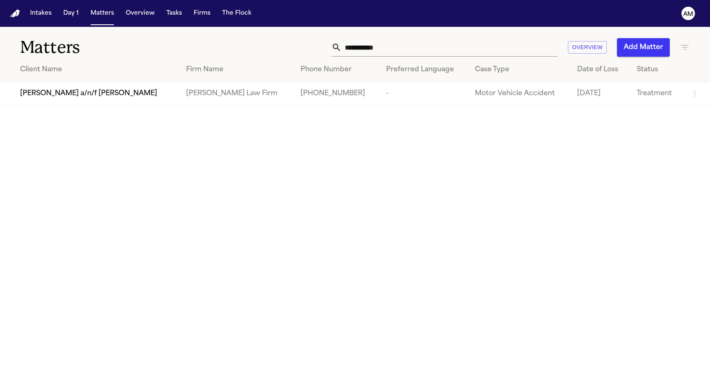
click at [420, 51] on input "**********" at bounding box center [450, 47] width 216 height 18
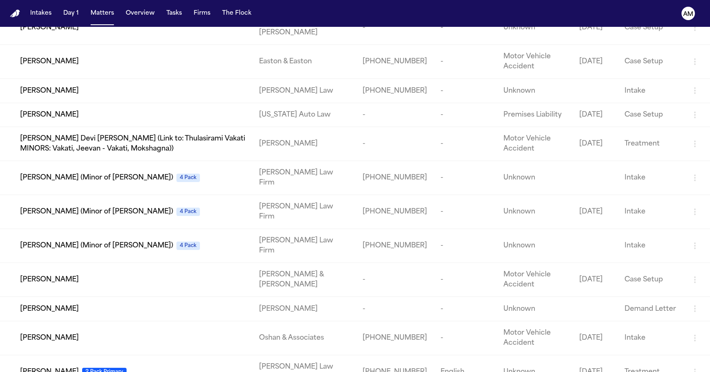
scroll to position [547, 0]
click at [107, 4] on nav "Intakes Day 1 Matters Overview Tasks Firms The Flock AM" at bounding box center [355, 13] width 710 height 27
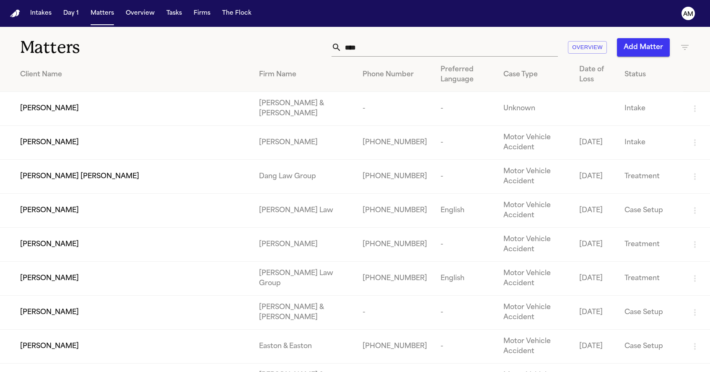
scroll to position [0, 0]
click at [380, 58] on th "Phone Number" at bounding box center [395, 75] width 78 height 34
click at [377, 52] on input "****" at bounding box center [450, 47] width 216 height 18
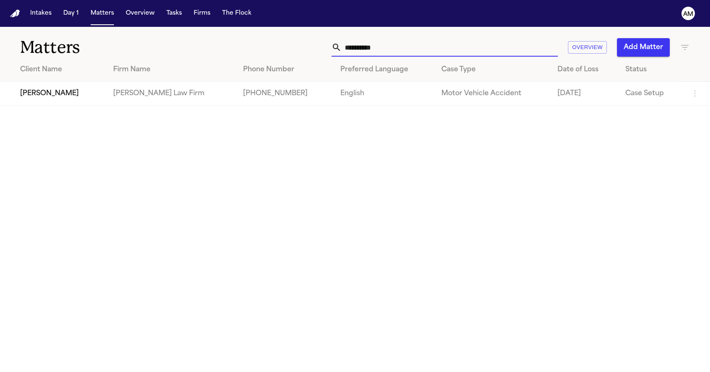
click at [123, 96] on td "[PERSON_NAME] Law Firm" at bounding box center [171, 94] width 130 height 24
click at [62, 101] on td "[PERSON_NAME]" at bounding box center [53, 94] width 106 height 24
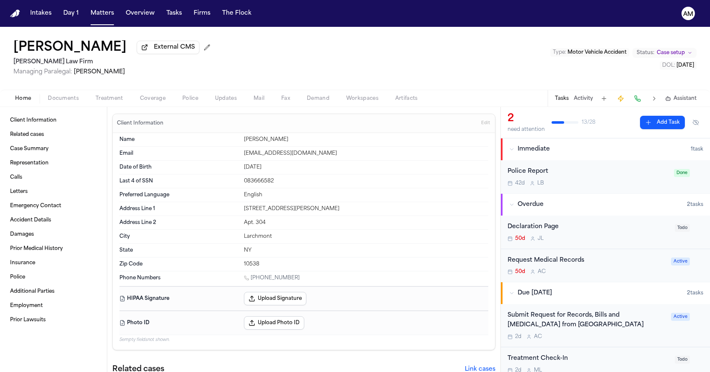
click at [566, 265] on div "Request Medical Records" at bounding box center [587, 261] width 158 height 10
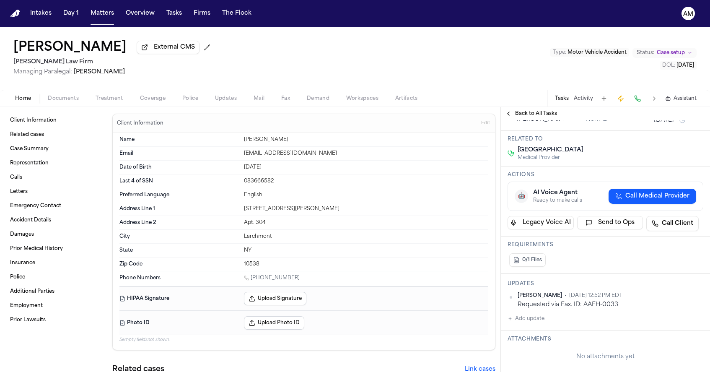
scroll to position [83, 0]
click at [527, 313] on button "Add update" at bounding box center [526, 318] width 37 height 10
click at [526, 342] on button "Private" at bounding box center [524, 345] width 7 height 7
click at [542, 328] on div "Private Cancel Add" at bounding box center [611, 333] width 186 height 40
click at [542, 316] on textarea "Add your update" at bounding box center [610, 324] width 179 height 17
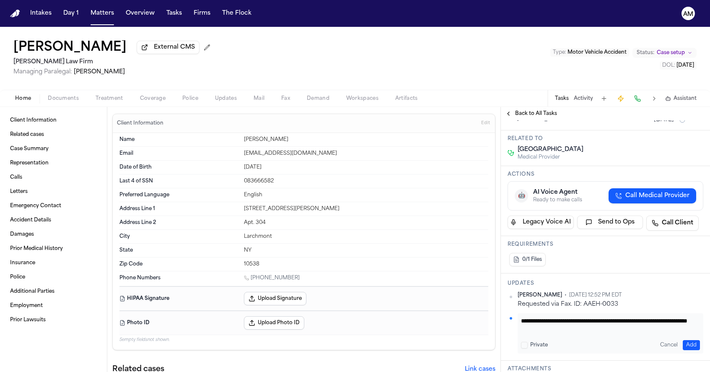
scroll to position [0, 0]
click at [690, 340] on button "Add" at bounding box center [691, 345] width 17 height 10
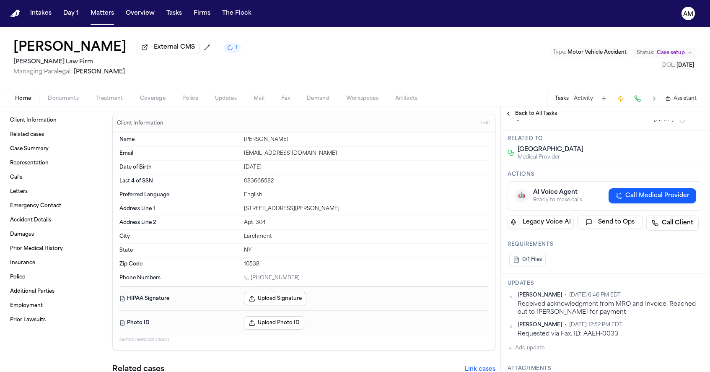
click at [85, 11] on div "Intakes Day 1 Matters Overview Tasks Firms The Flock" at bounding box center [141, 13] width 228 height 15
click at [87, 12] on button "Matters" at bounding box center [102, 13] width 30 height 15
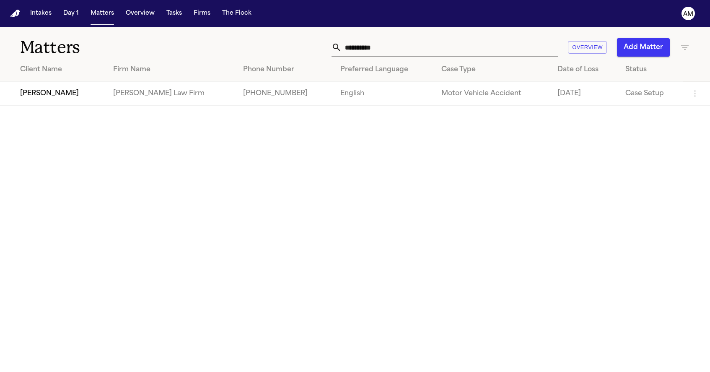
click at [414, 55] on input "**********" at bounding box center [450, 47] width 216 height 18
click at [250, 84] on td "-" at bounding box center [287, 94] width 74 height 24
click at [66, 91] on span "[PERSON_NAME]" at bounding box center [49, 93] width 59 height 10
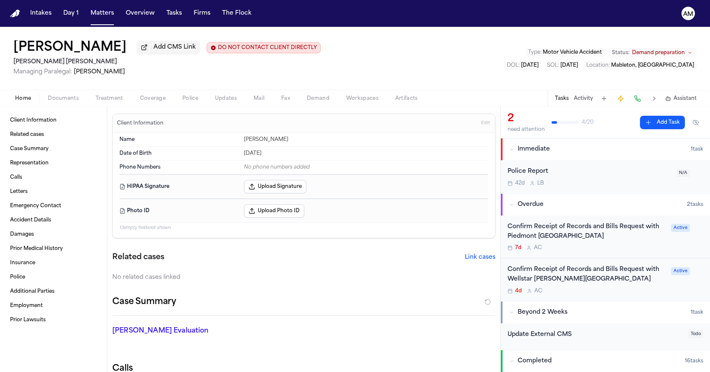
click at [614, 281] on div "Confirm Receipt of Records and Bills Request with Wellstar [PERSON_NAME][GEOGRA…" at bounding box center [587, 274] width 158 height 19
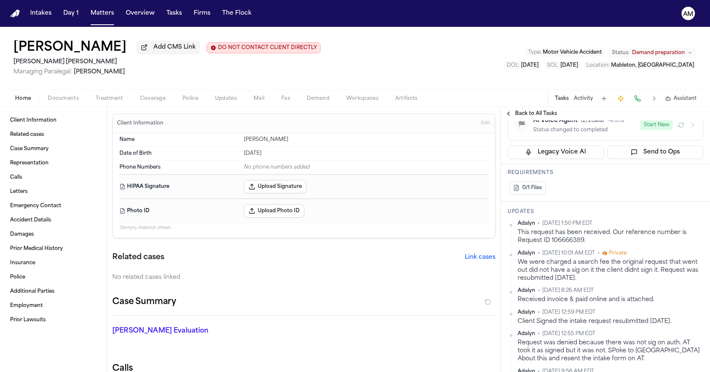
scroll to position [194, 0]
